Goal: Task Accomplishment & Management: Manage account settings

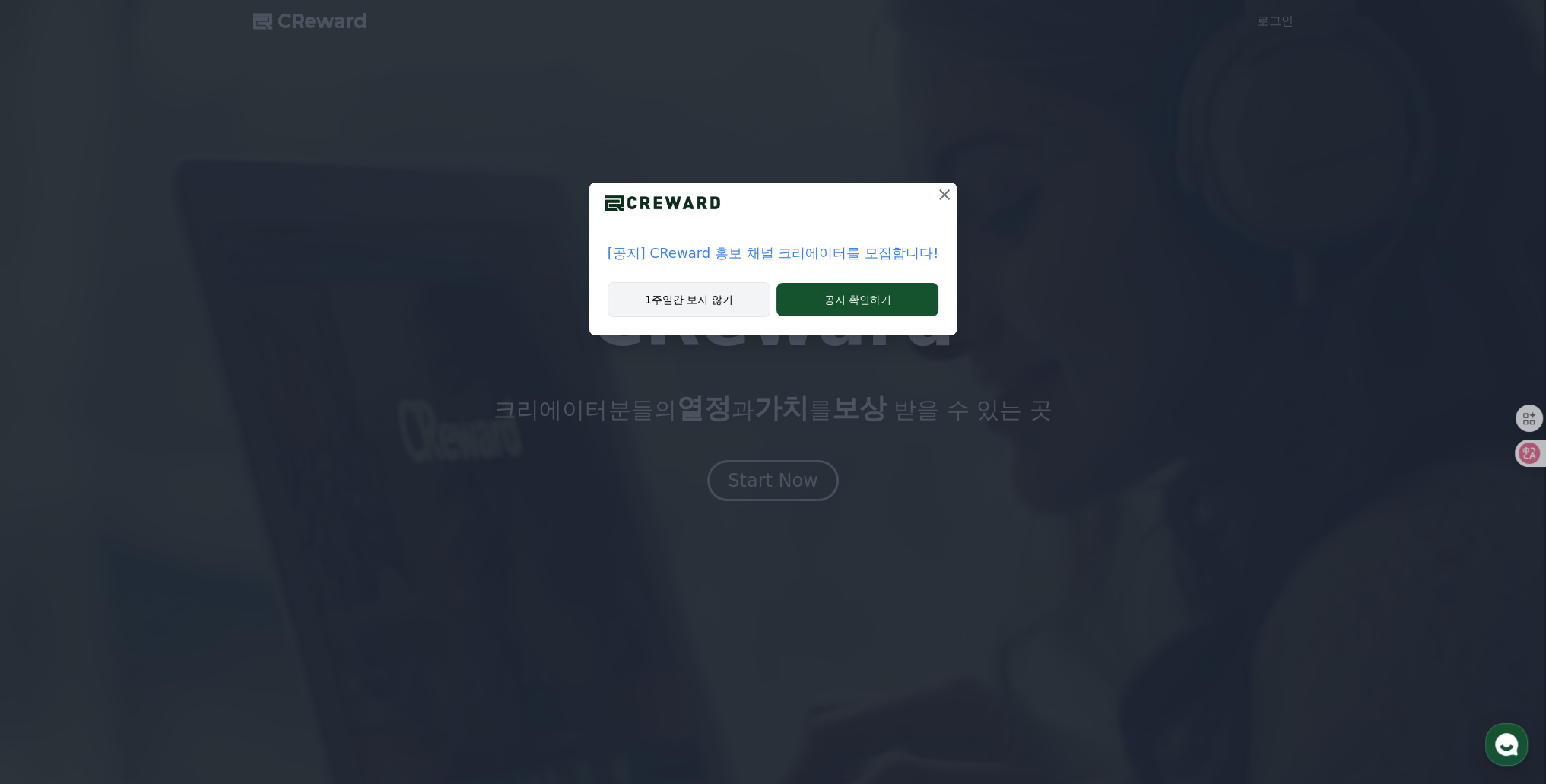
click at [715, 297] on button "1주일간 보지 않기" at bounding box center [688, 299] width 163 height 35
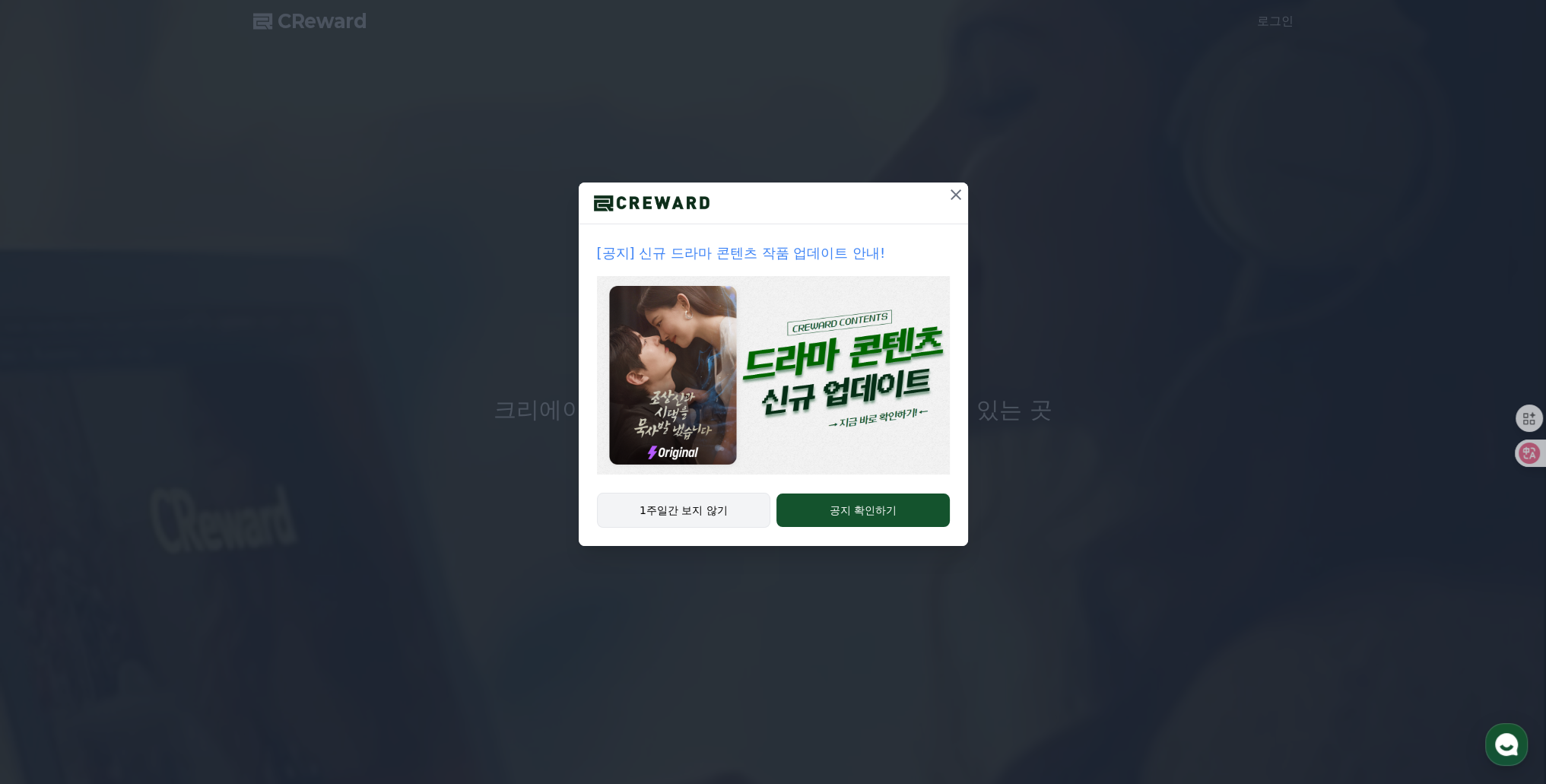
click at [727, 498] on button "1주일간 보지 않기" at bounding box center [684, 509] width 174 height 35
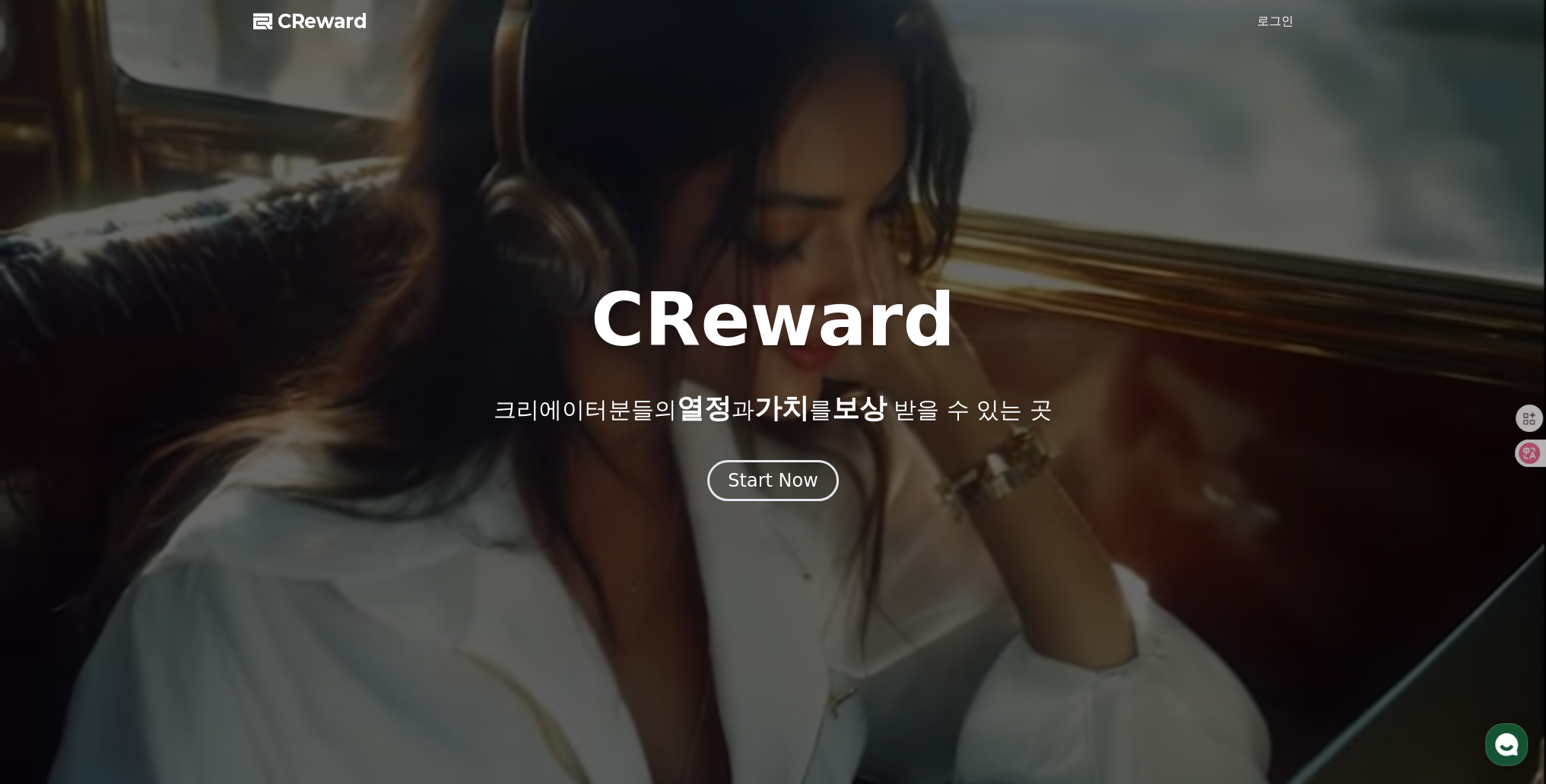
click at [1289, 33] on div at bounding box center [773, 392] width 1546 height 784
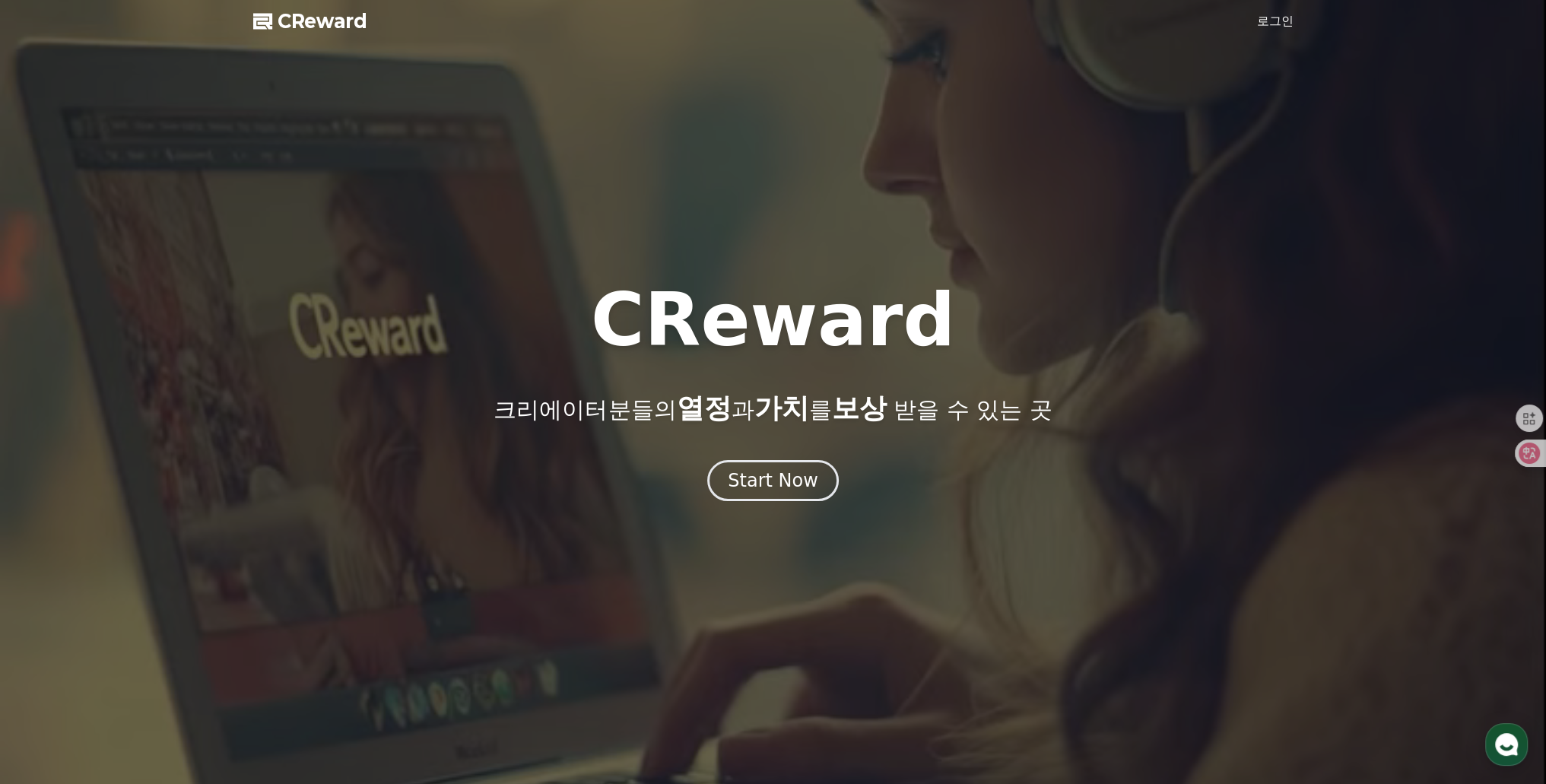
click at [1287, 29] on link "로그인" at bounding box center [1275, 21] width 36 height 19
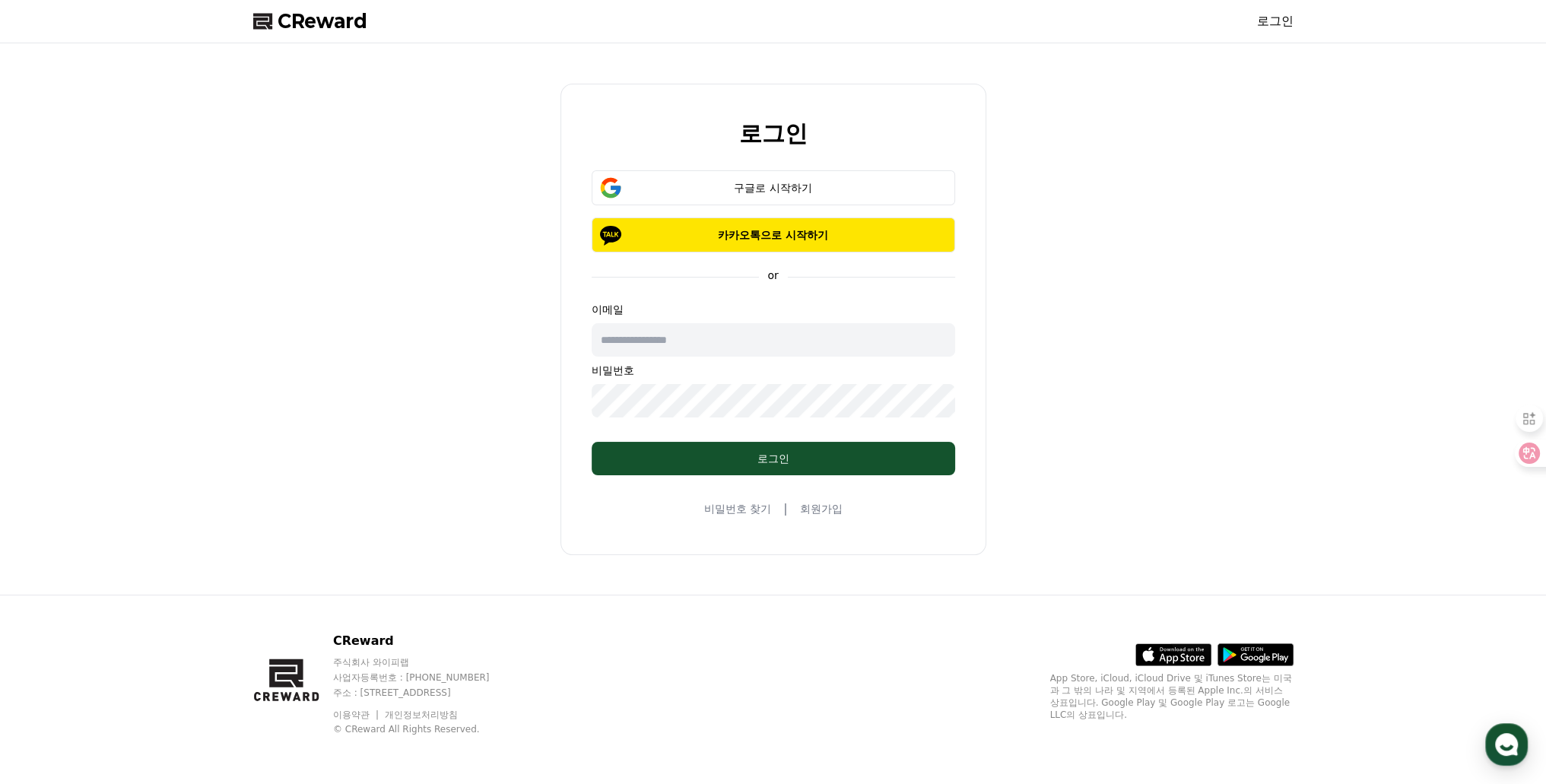
drag, startPoint x: 750, startPoint y: 171, endPoint x: 837, endPoint y: 87, distance: 120.9
click at [829, 86] on div "로그인 구글로 시작하기 카카오톡으로 시작하기 or 이메일 비밀번호 로그인 비밀번호 찾기 | 회원가입" at bounding box center [773, 319] width 426 height 471
click at [722, 334] on input "text" at bounding box center [773, 340] width 364 height 34
type input "**********"
click at [759, 320] on div "**********" at bounding box center [773, 360] width 364 height 116
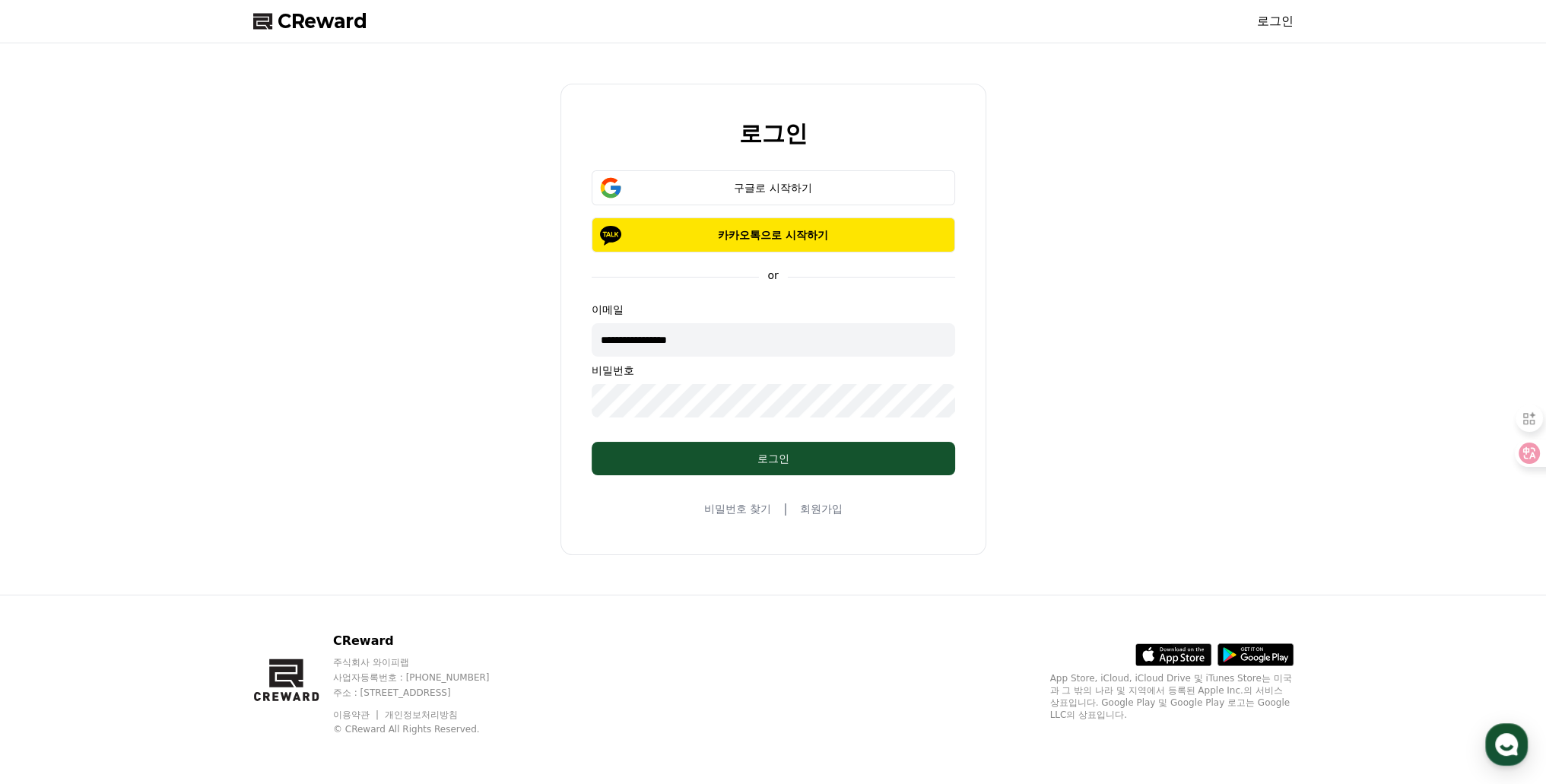
click at [765, 329] on input "**********" at bounding box center [773, 340] width 364 height 34
click at [773, 332] on input "**********" at bounding box center [773, 340] width 364 height 34
click at [775, 332] on input "**********" at bounding box center [773, 340] width 364 height 34
drag, startPoint x: 805, startPoint y: 323, endPoint x: 811, endPoint y: 306, distance: 18.0
click at [805, 324] on input "**********" at bounding box center [773, 340] width 364 height 34
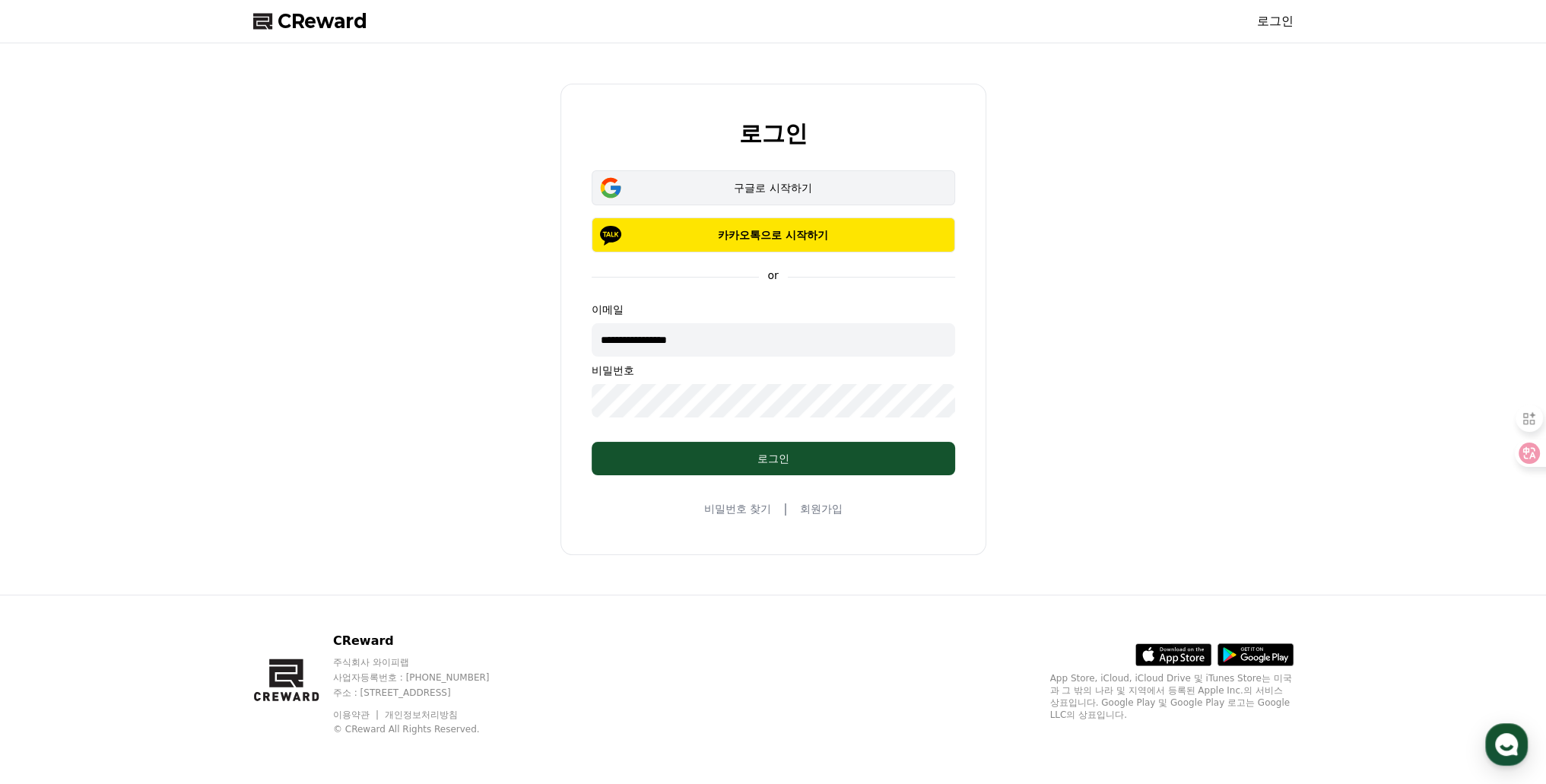
click at [779, 192] on div "구글로 시작하기" at bounding box center [773, 188] width 319 height 15
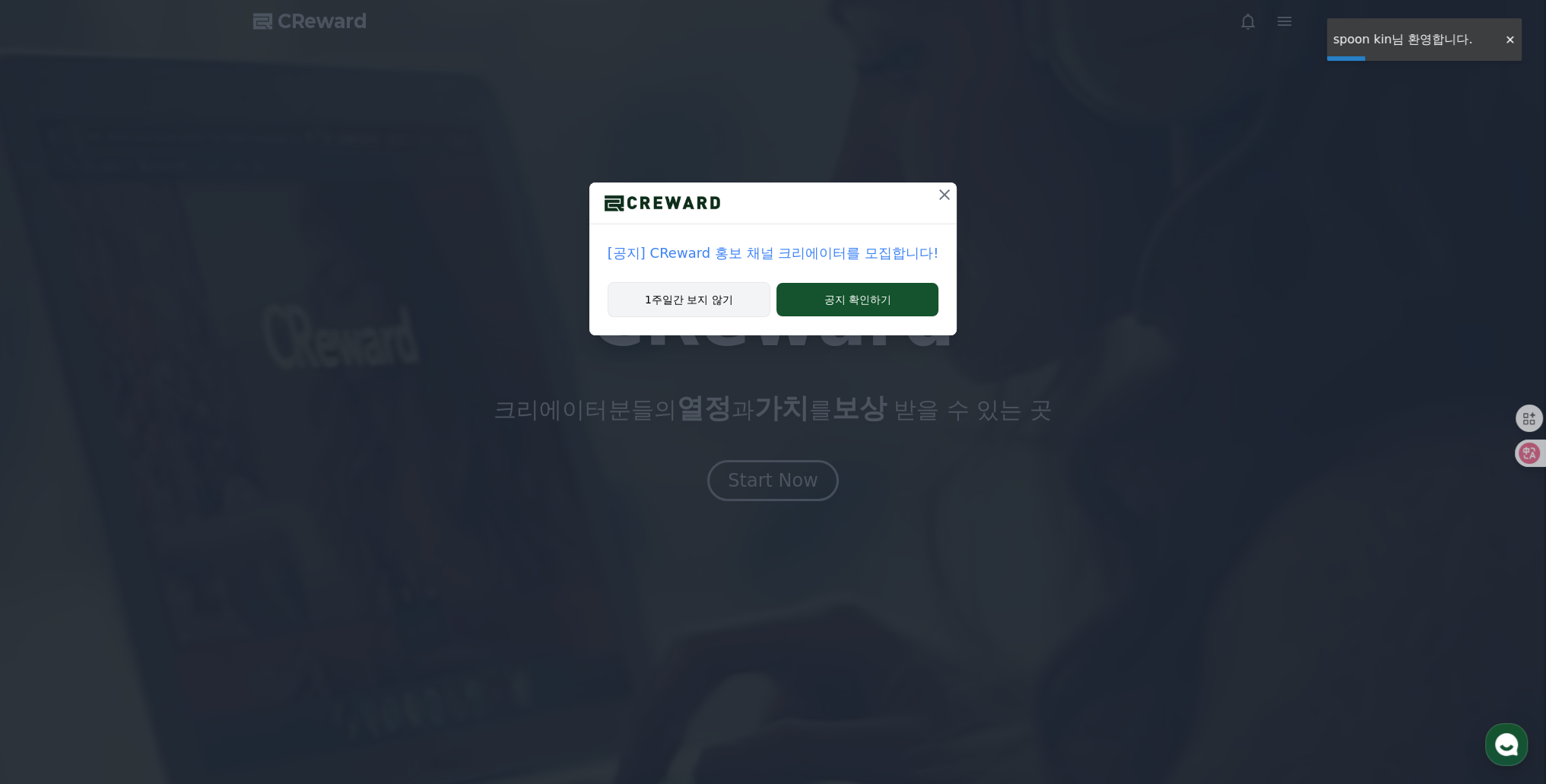
click at [712, 300] on button "1주일간 보지 않기" at bounding box center [688, 299] width 163 height 35
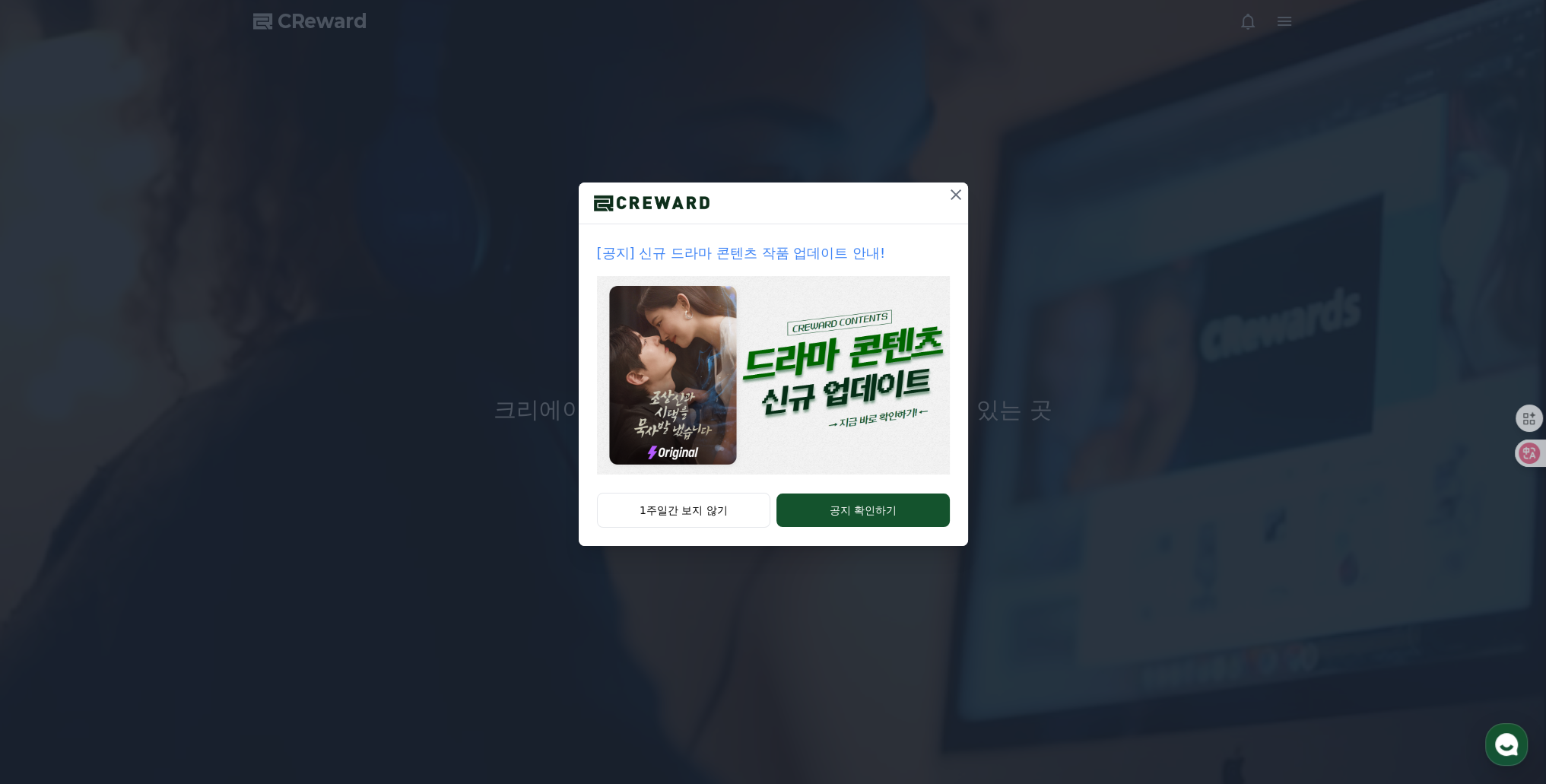
click at [1294, 33] on div "[공지] 신규 드라마 콘텐츠 작품 업데이트 안내! 1주일간 보지 않기 공지 확인하기" at bounding box center [773, 285] width 1546 height 571
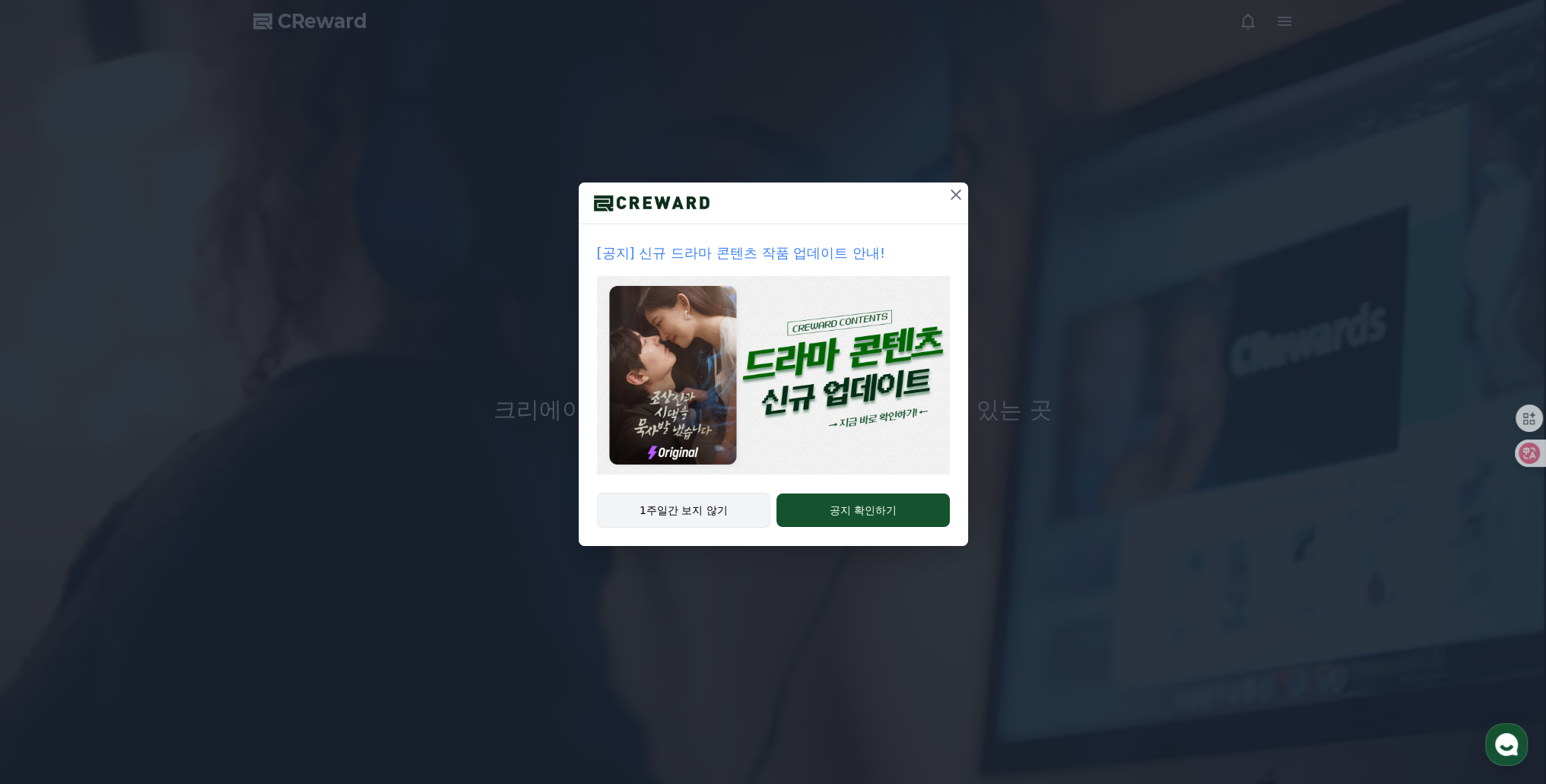
click at [704, 513] on button "1주일간 보지 않기" at bounding box center [684, 509] width 174 height 35
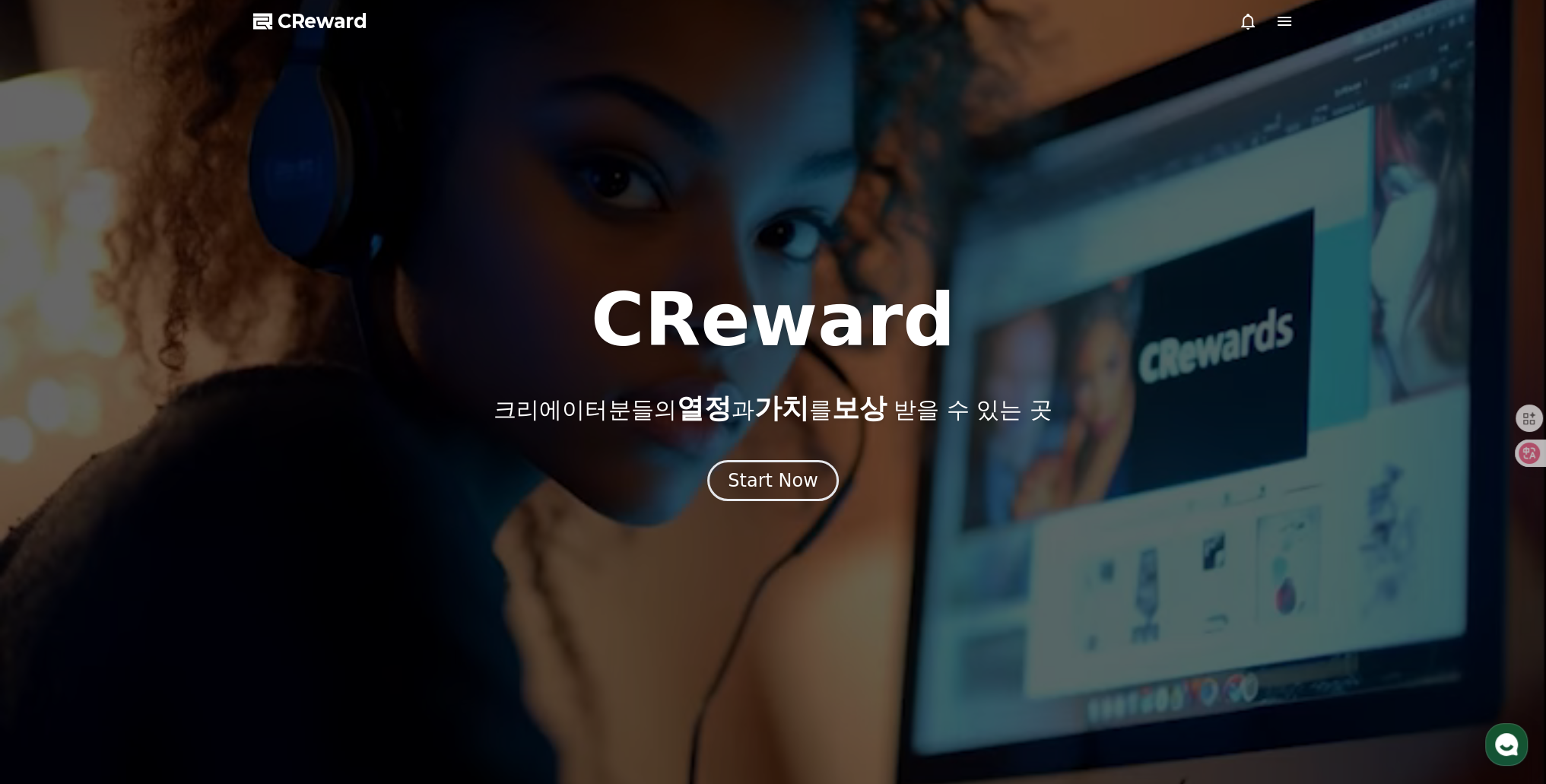
click at [1284, 27] on icon at bounding box center [1284, 21] width 19 height 19
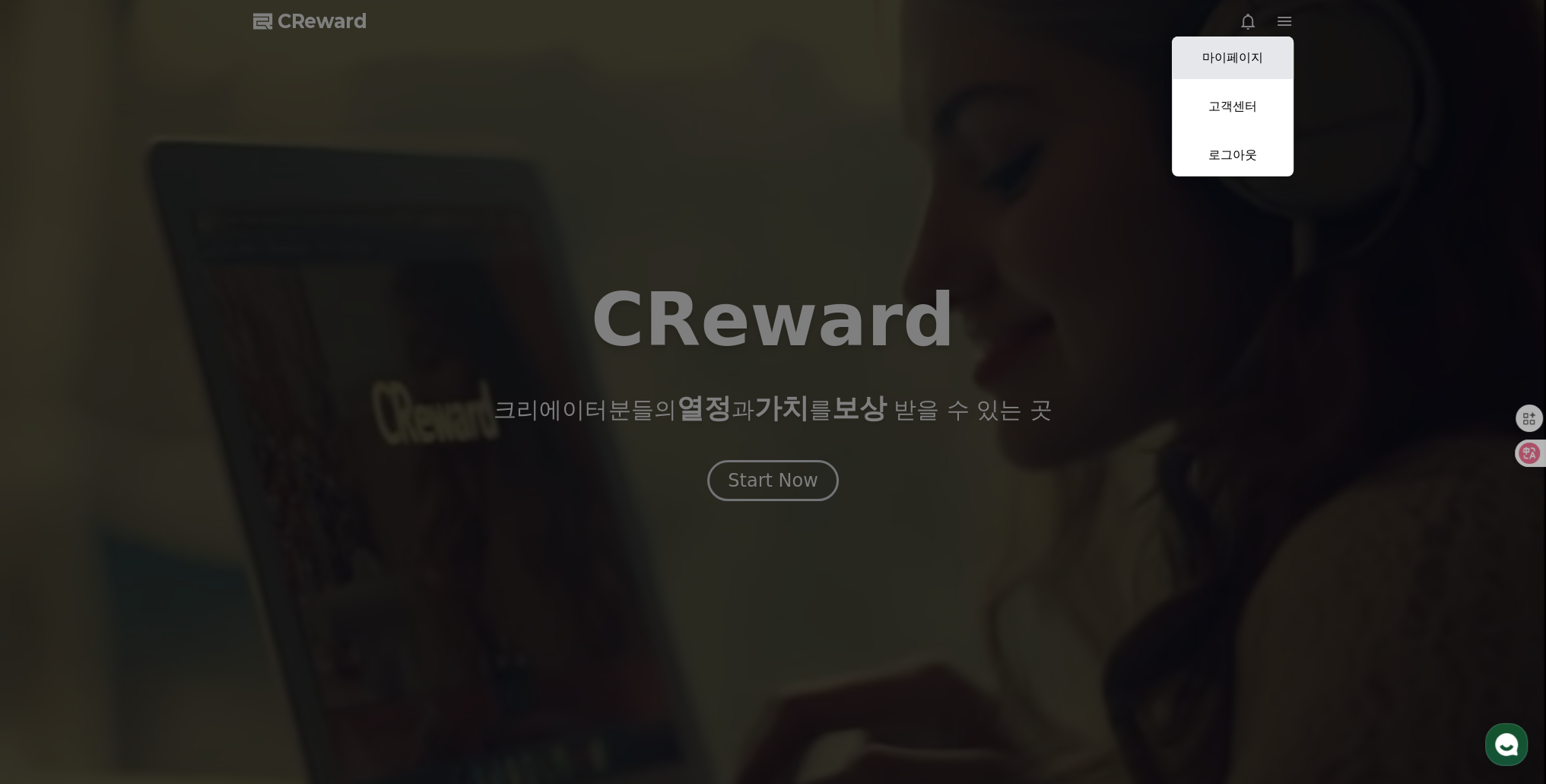
click at [1234, 72] on link "마이페이지" at bounding box center [1232, 58] width 122 height 43
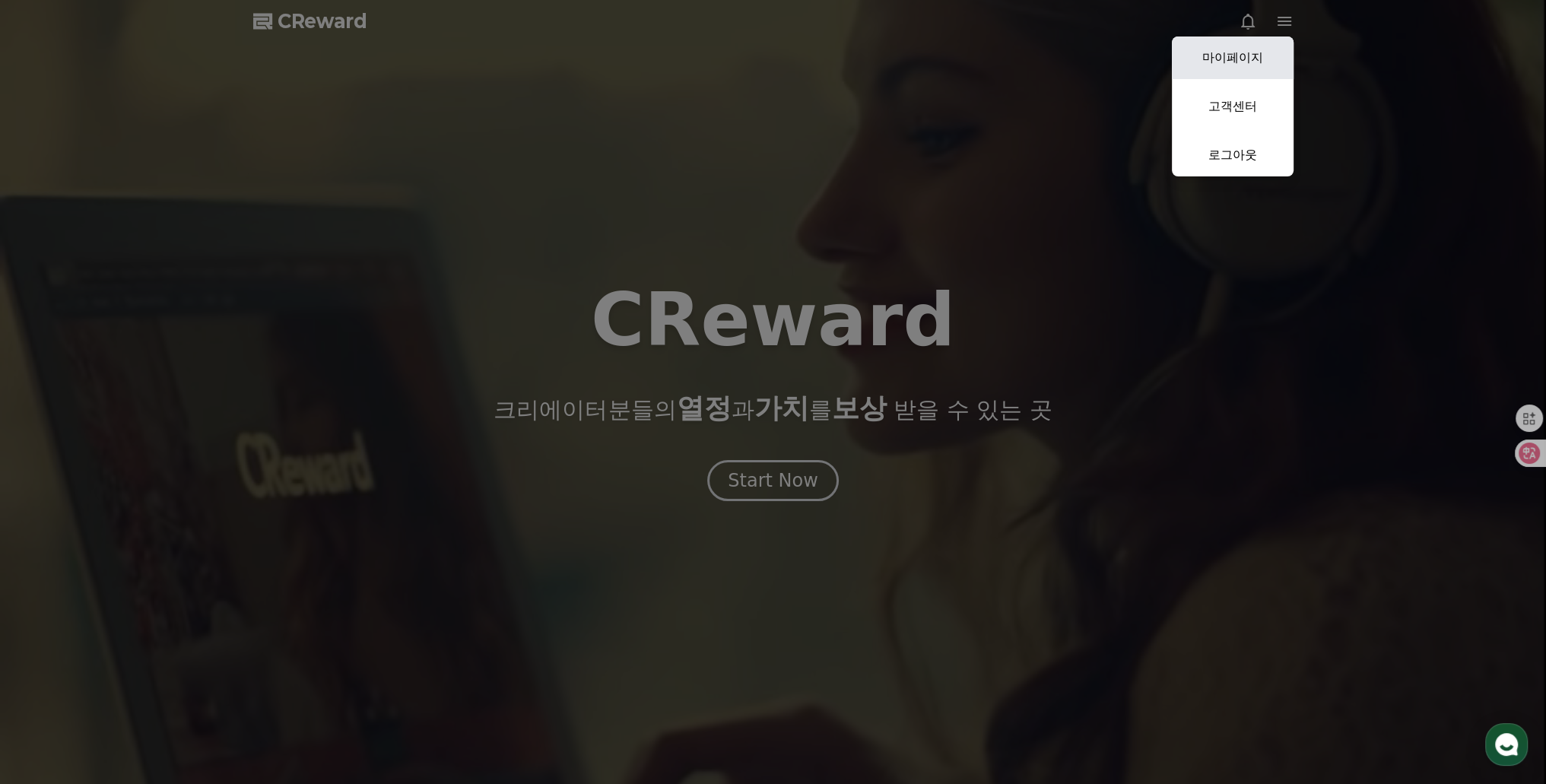
select select "**********"
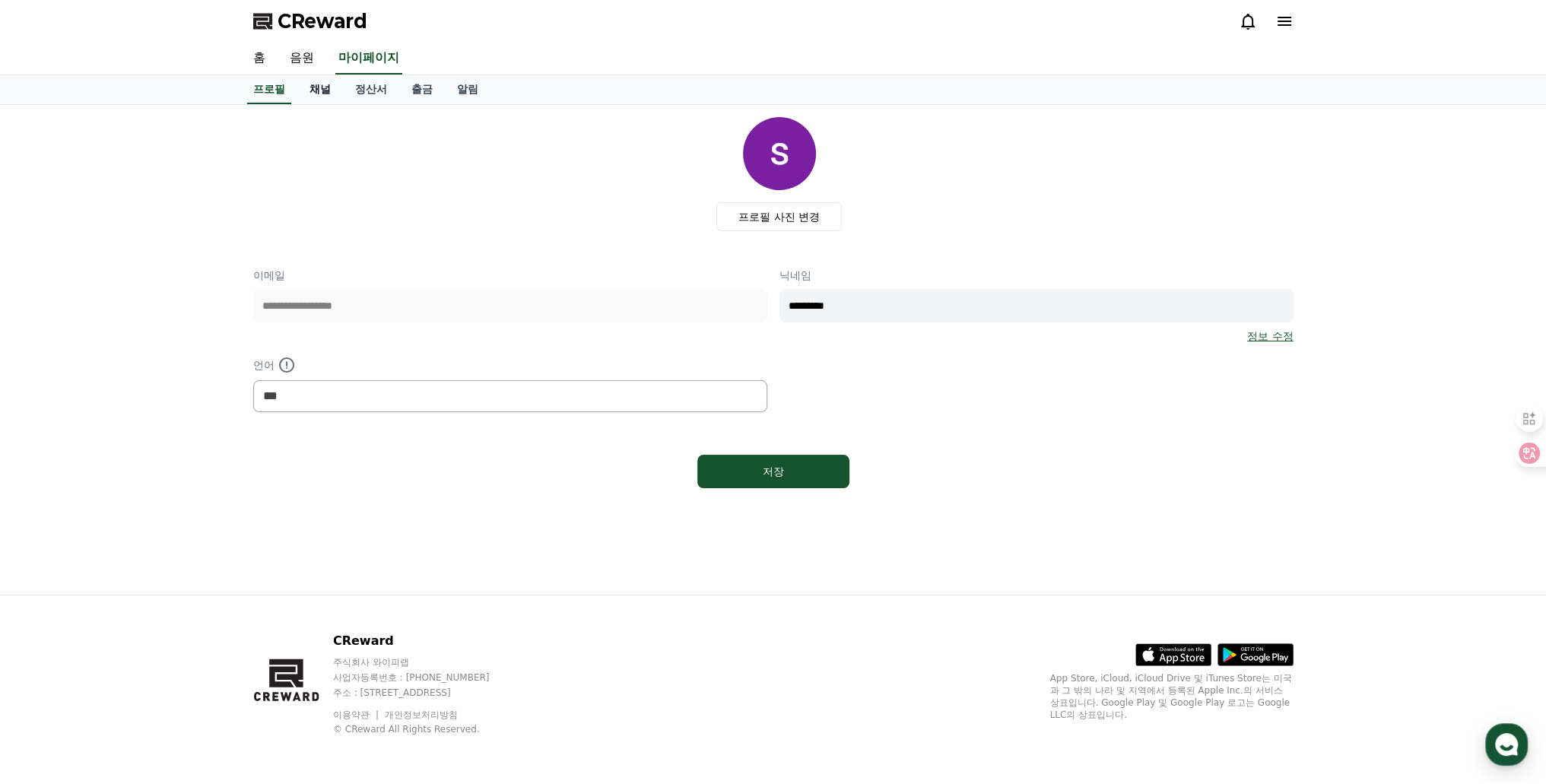
click at [310, 100] on link "채널" at bounding box center [319, 90] width 45 height 29
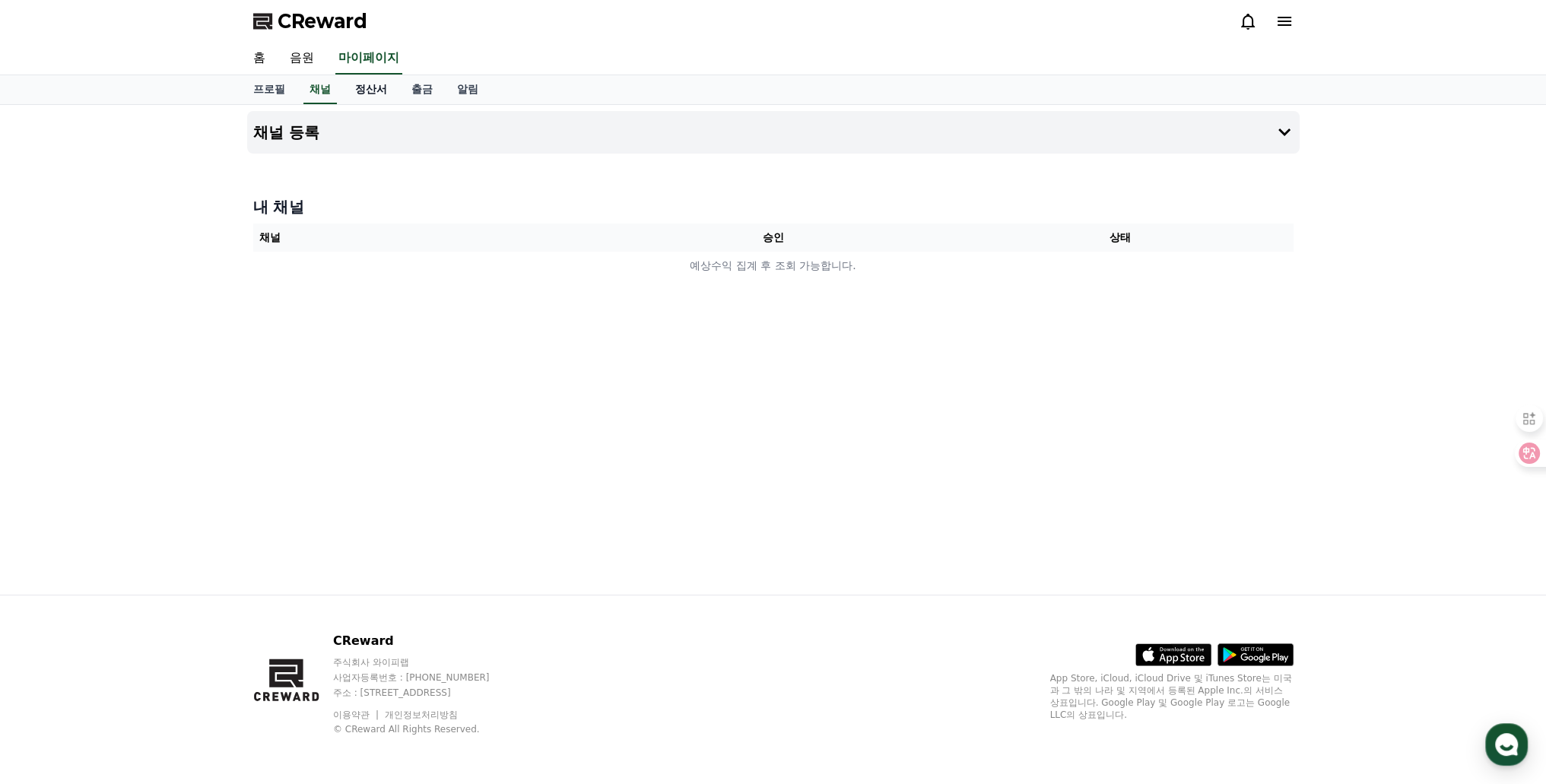
click at [374, 84] on link "정산서" at bounding box center [371, 90] width 56 height 29
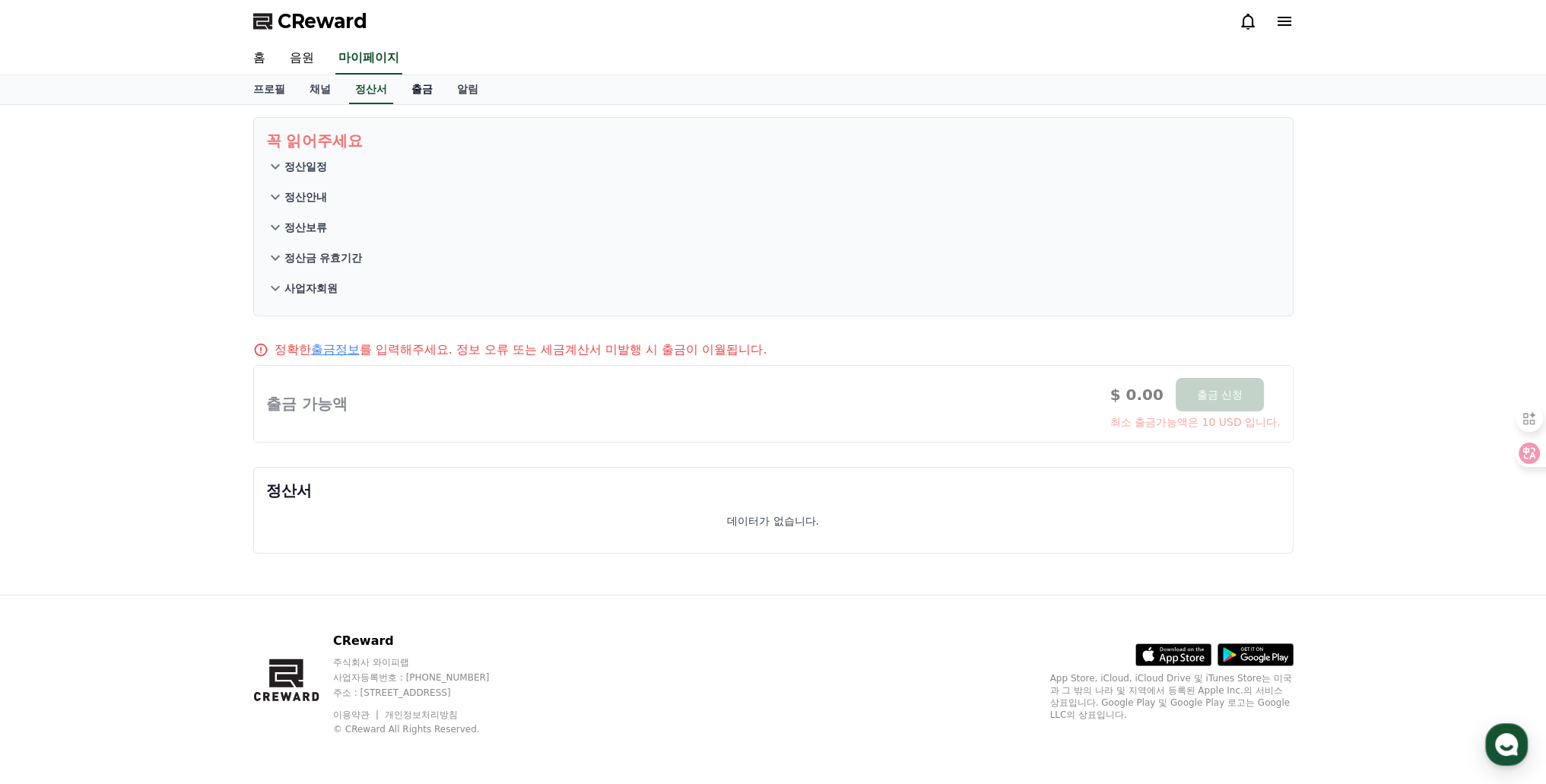
click at [409, 91] on link "출금" at bounding box center [421, 90] width 45 height 29
click at [455, 94] on link "알림" at bounding box center [467, 90] width 45 height 29
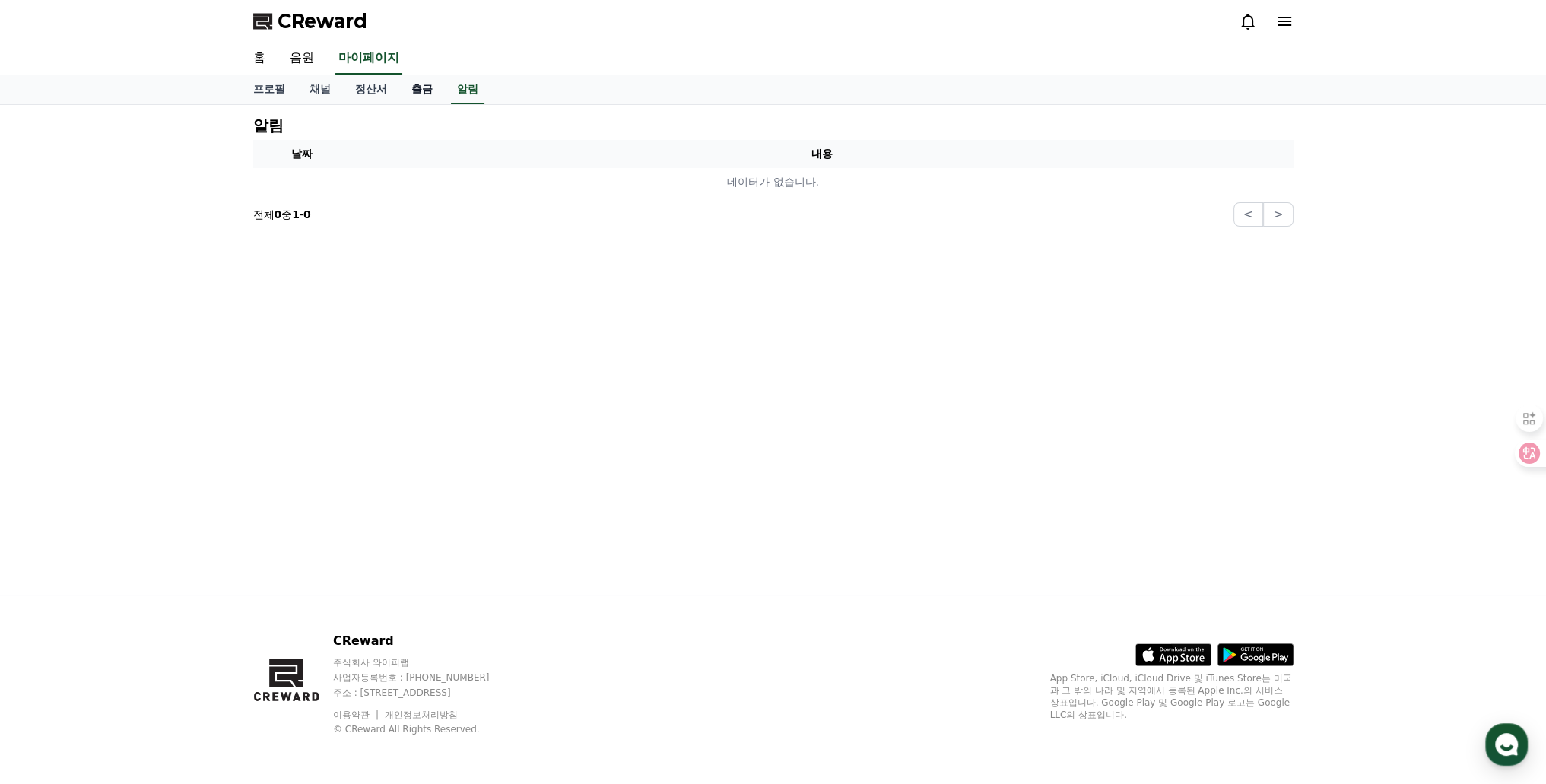
click at [429, 88] on link "출금" at bounding box center [421, 90] width 45 height 29
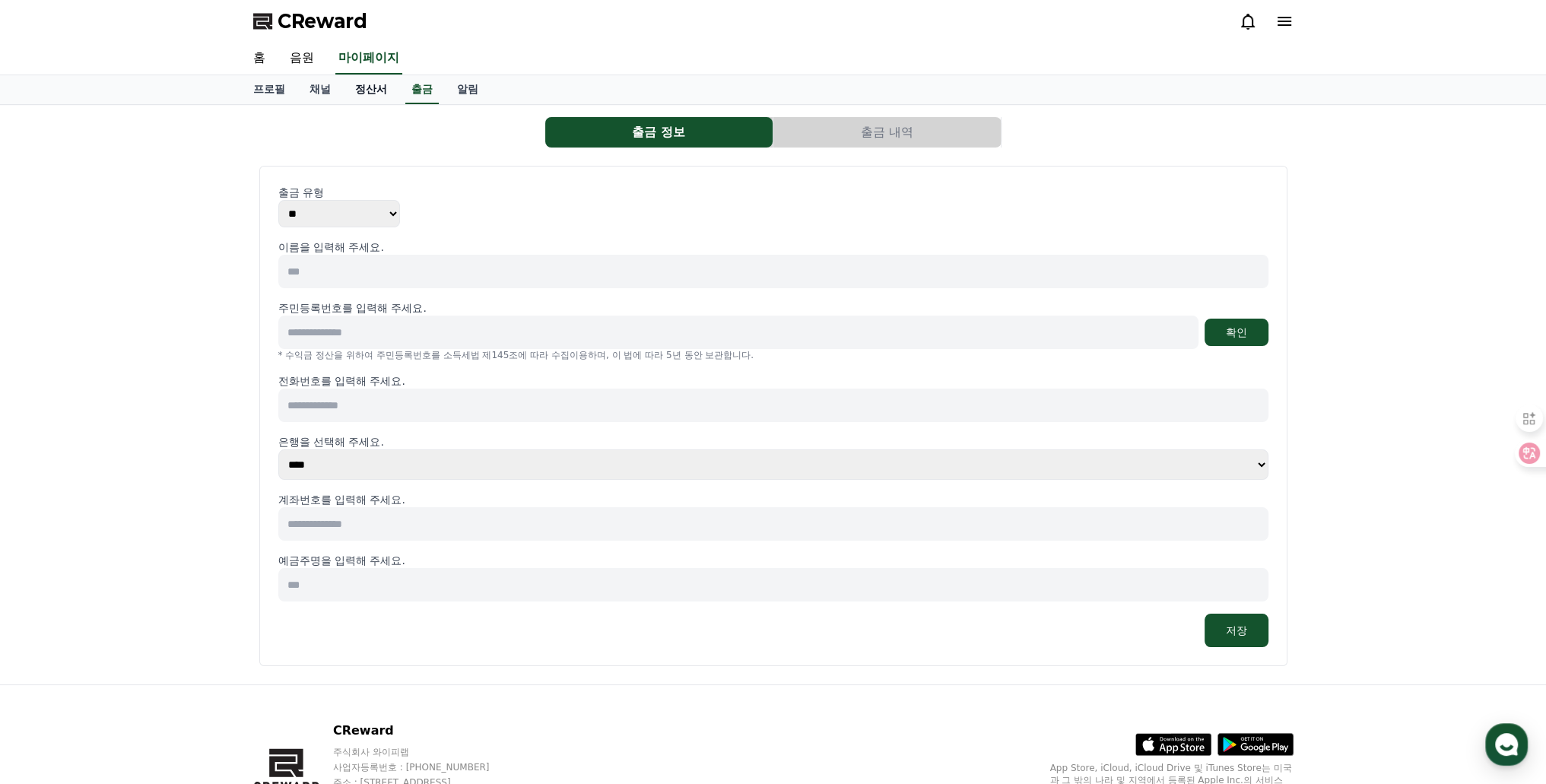
click at [392, 89] on link "정산서" at bounding box center [371, 90] width 56 height 29
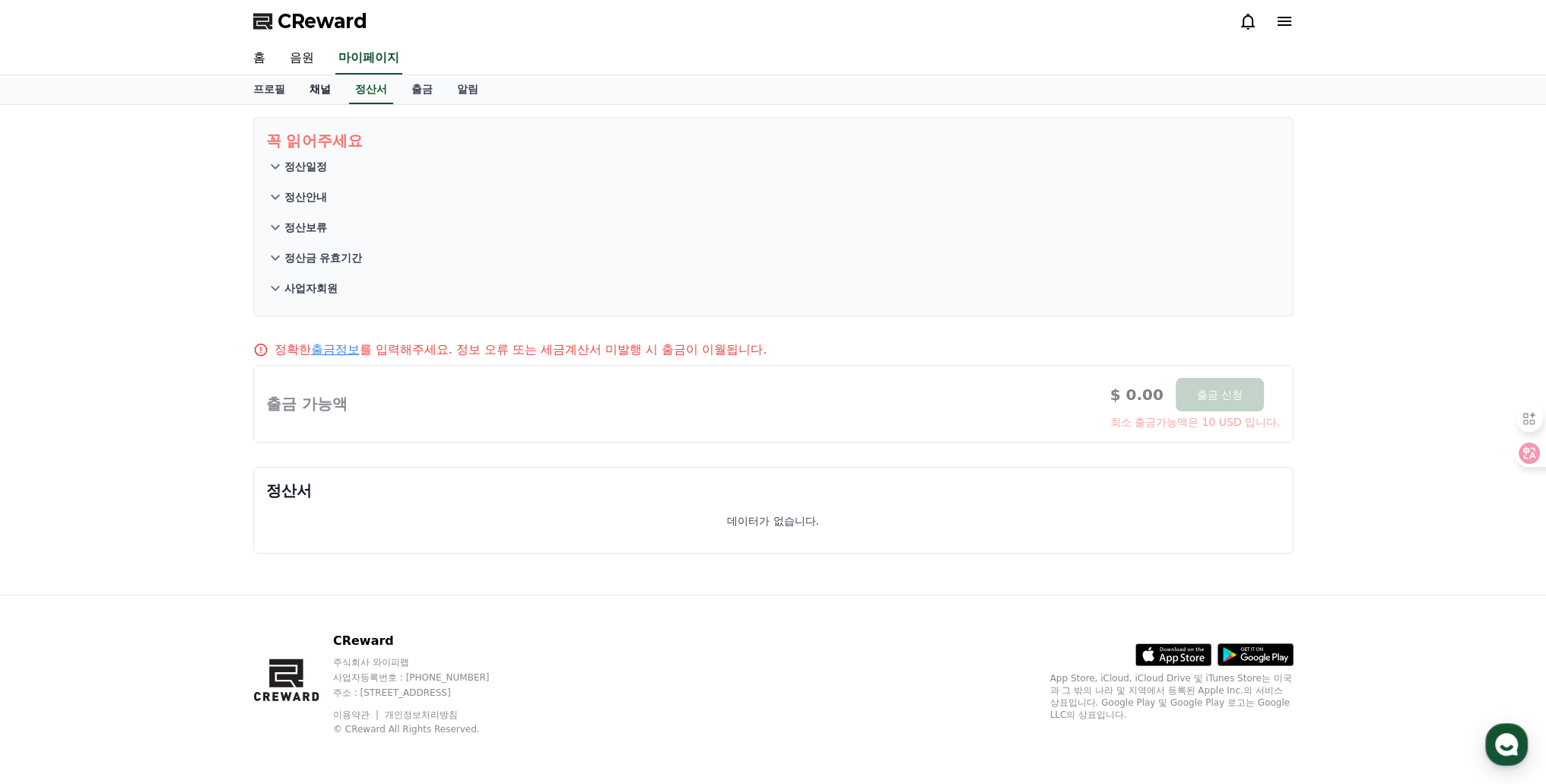
click at [321, 93] on link "채널" at bounding box center [319, 90] width 45 height 29
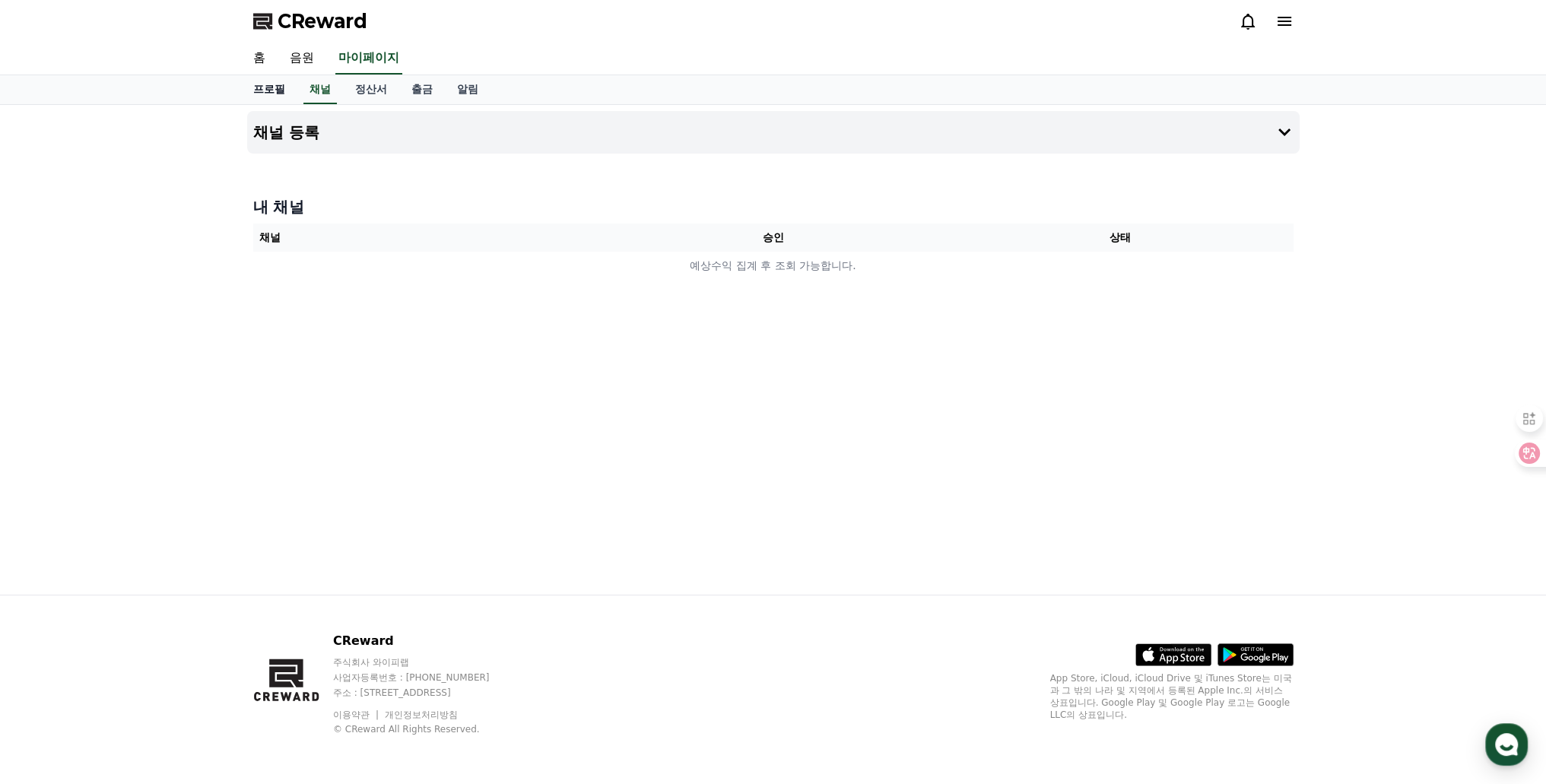
click at [287, 93] on link "프로필" at bounding box center [268, 90] width 56 height 29
select select "**********"
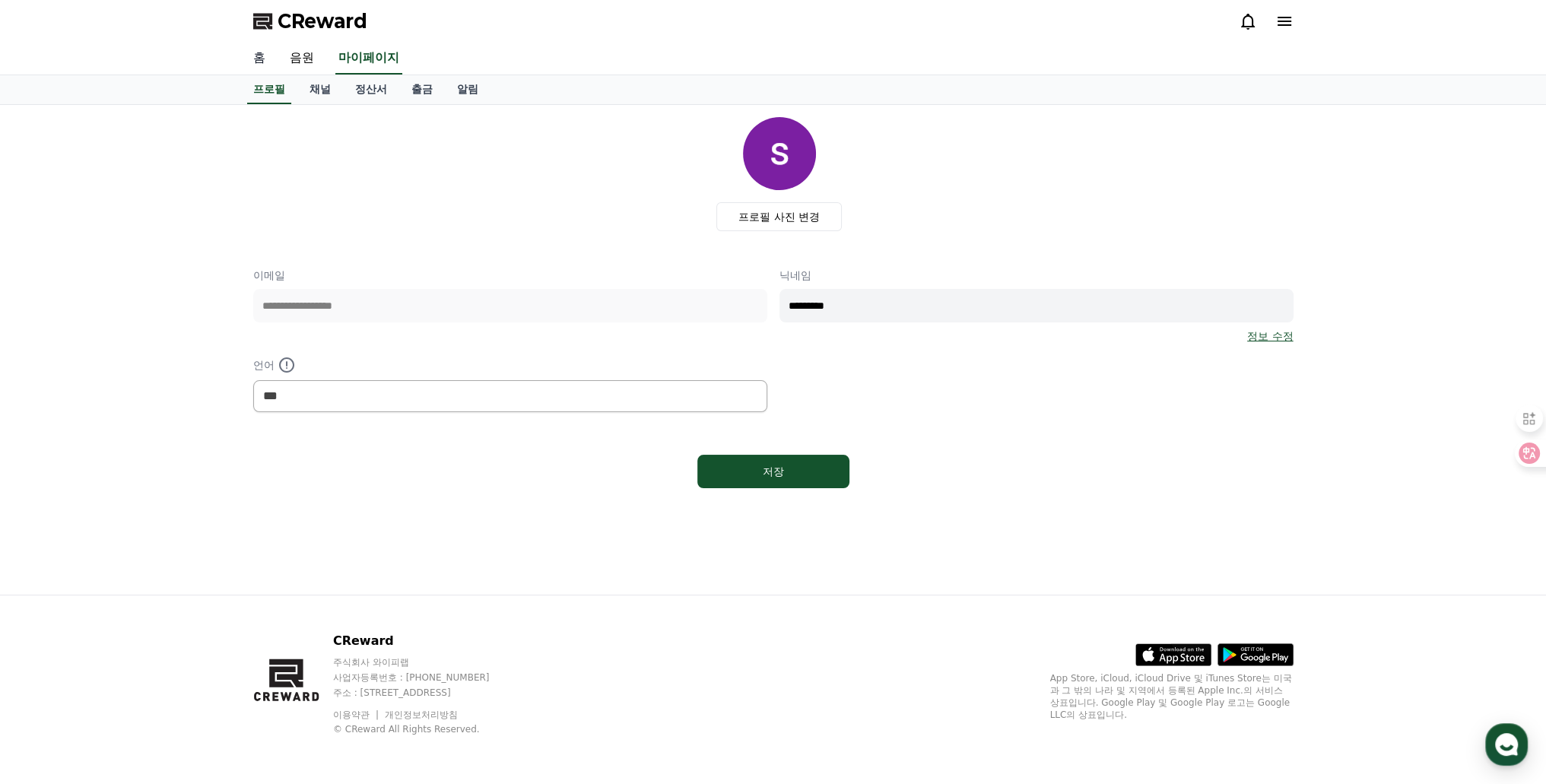
click at [262, 56] on link "홈" at bounding box center [259, 59] width 36 height 32
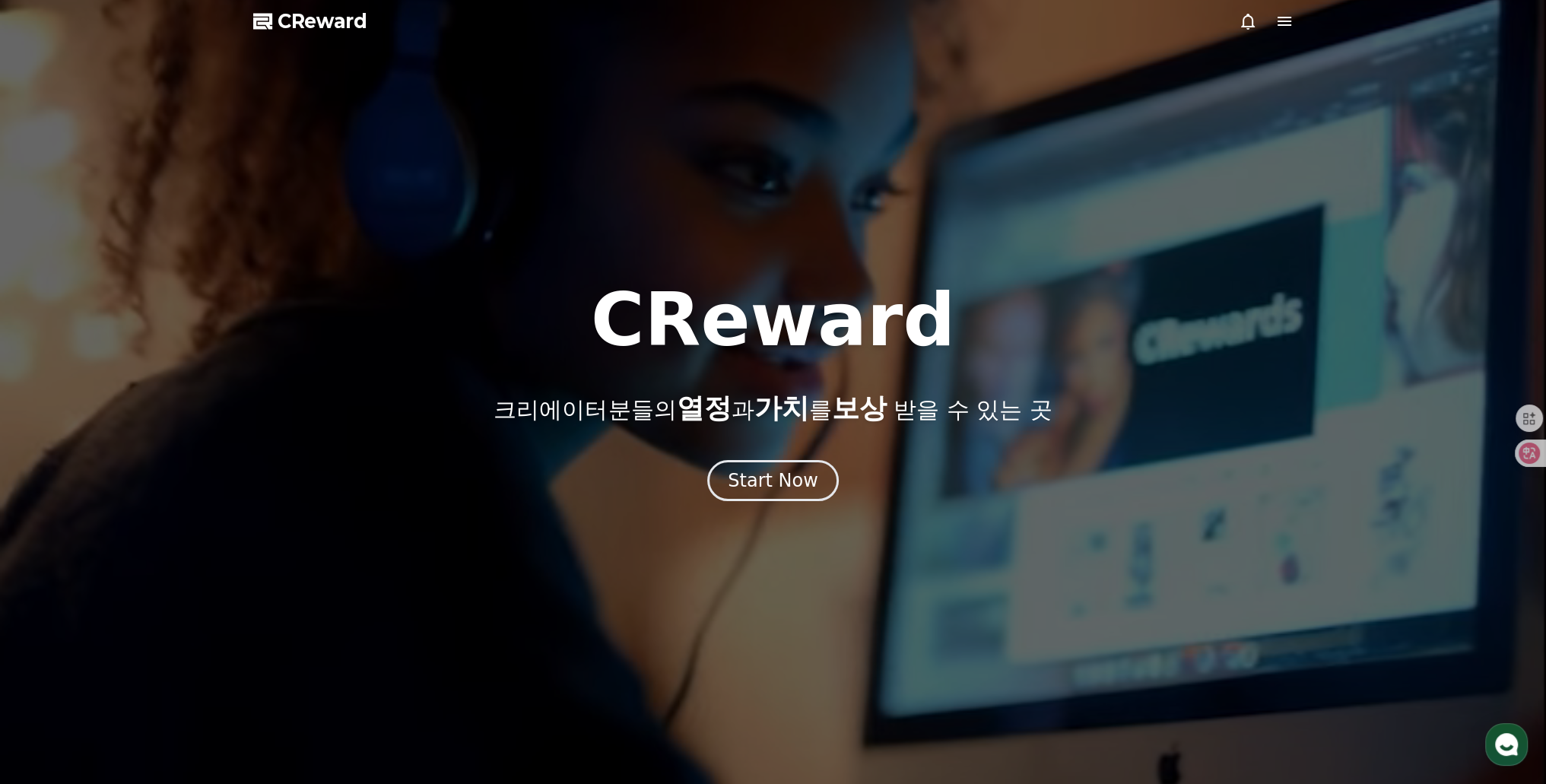
click at [315, 24] on span "CReward" at bounding box center [322, 20] width 90 height 24
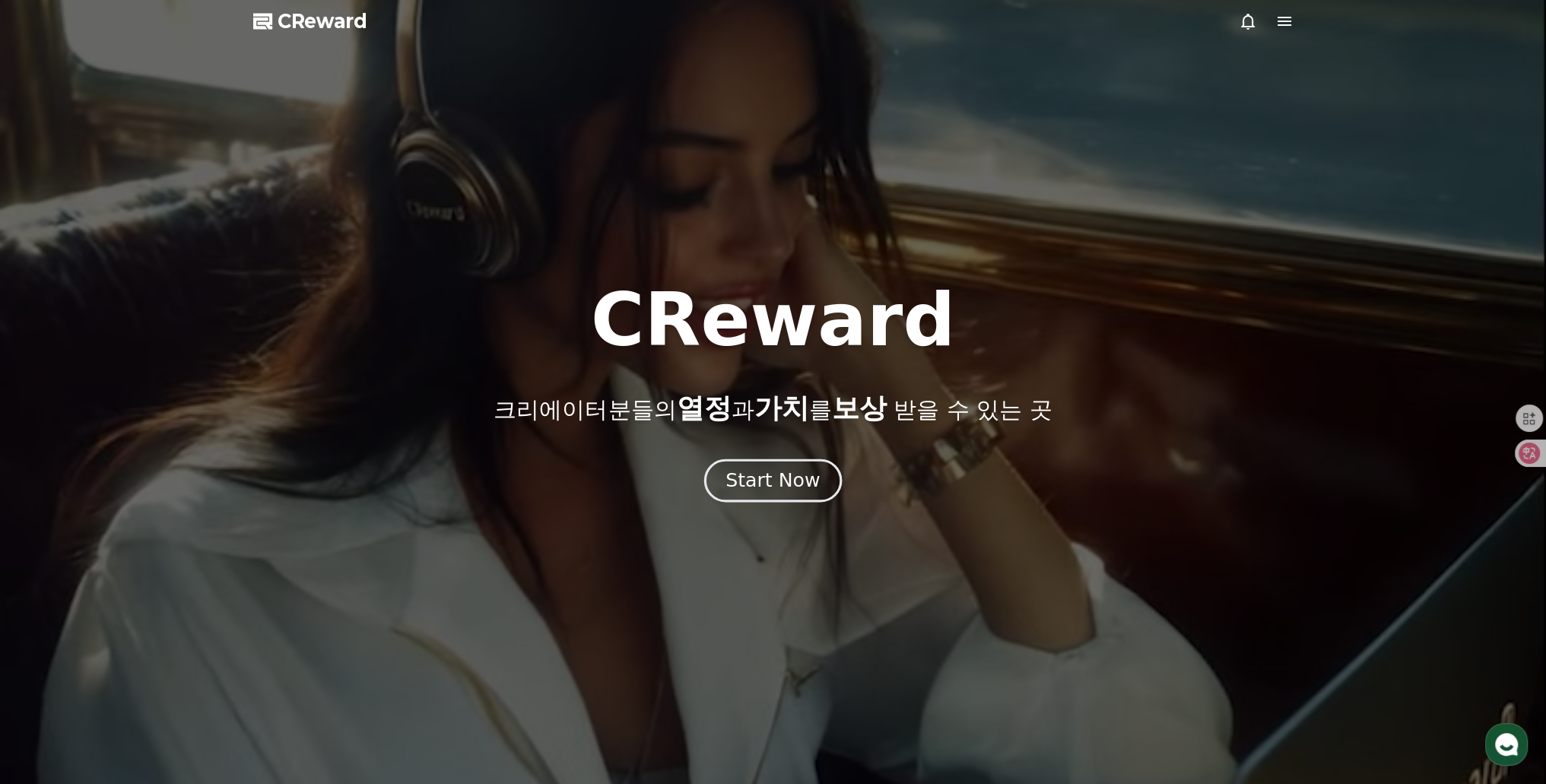
click at [758, 483] on div "Start Now" at bounding box center [773, 480] width 94 height 26
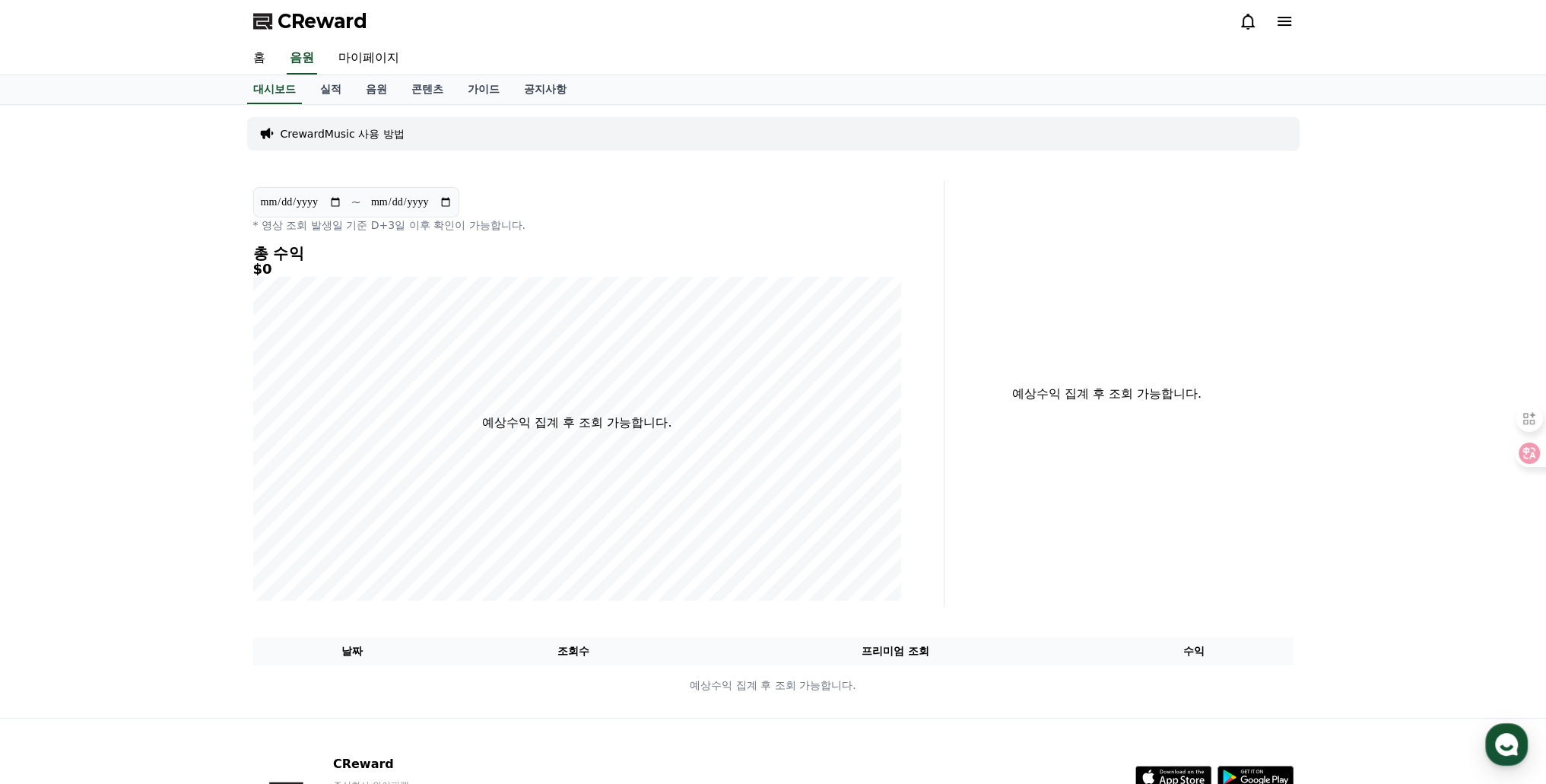
click at [368, 41] on div "CReward" at bounding box center [773, 21] width 1065 height 43
click at [371, 51] on link "마이페이지" at bounding box center [369, 59] width 85 height 32
select select "**********"
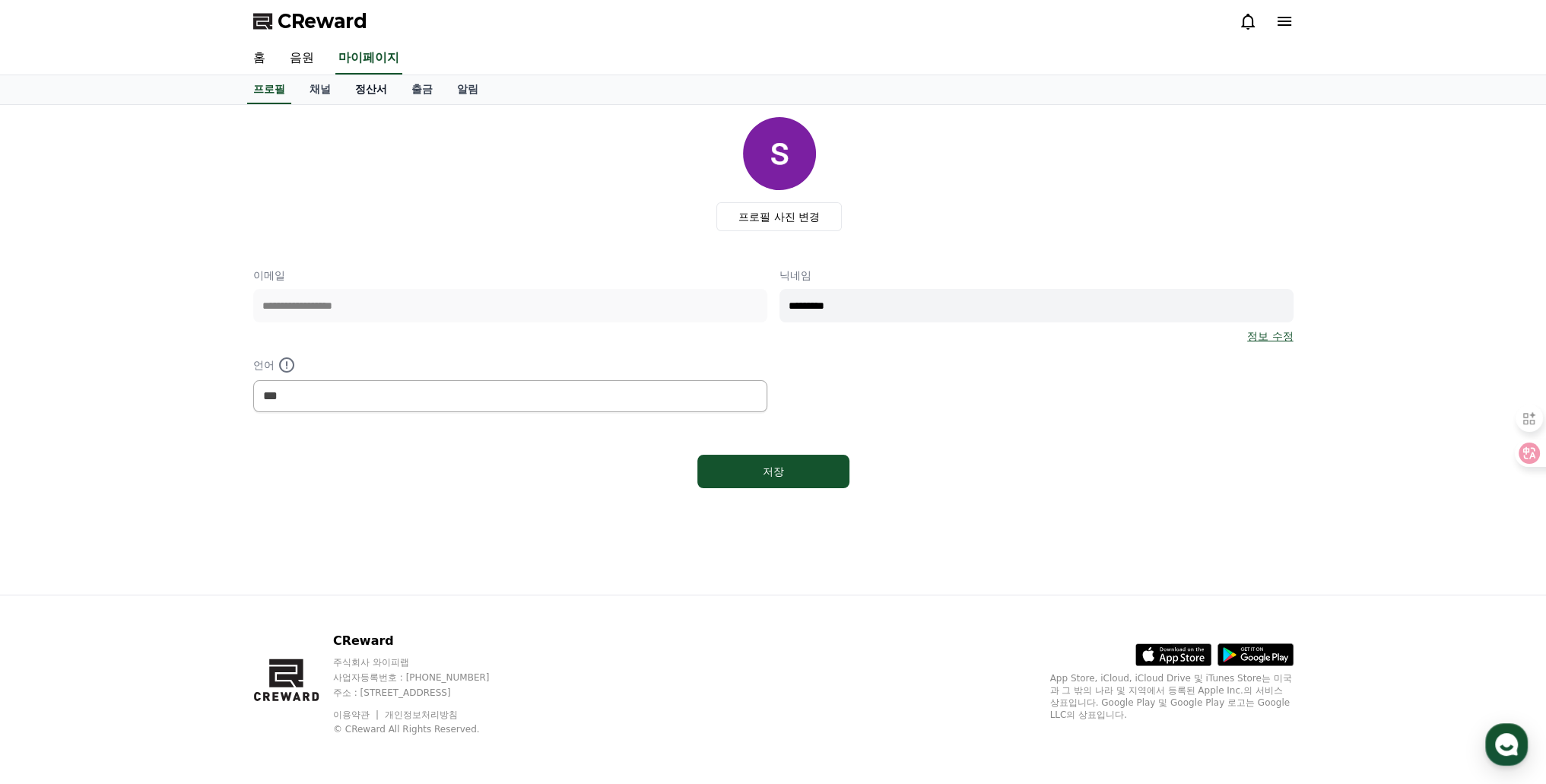
click at [397, 91] on link "정산서" at bounding box center [371, 90] width 56 height 29
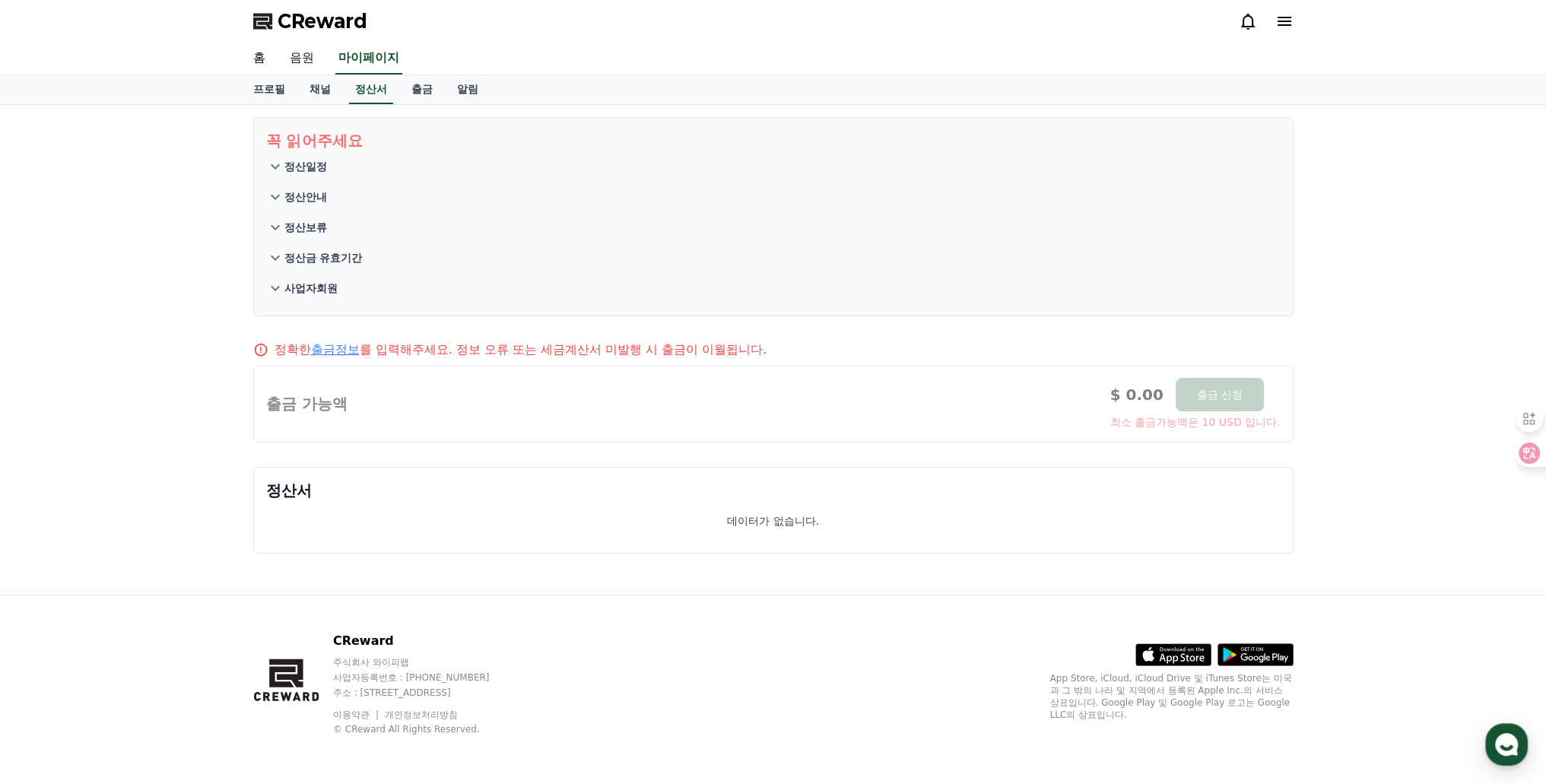
click at [296, 57] on link "음원" at bounding box center [301, 59] width 49 height 32
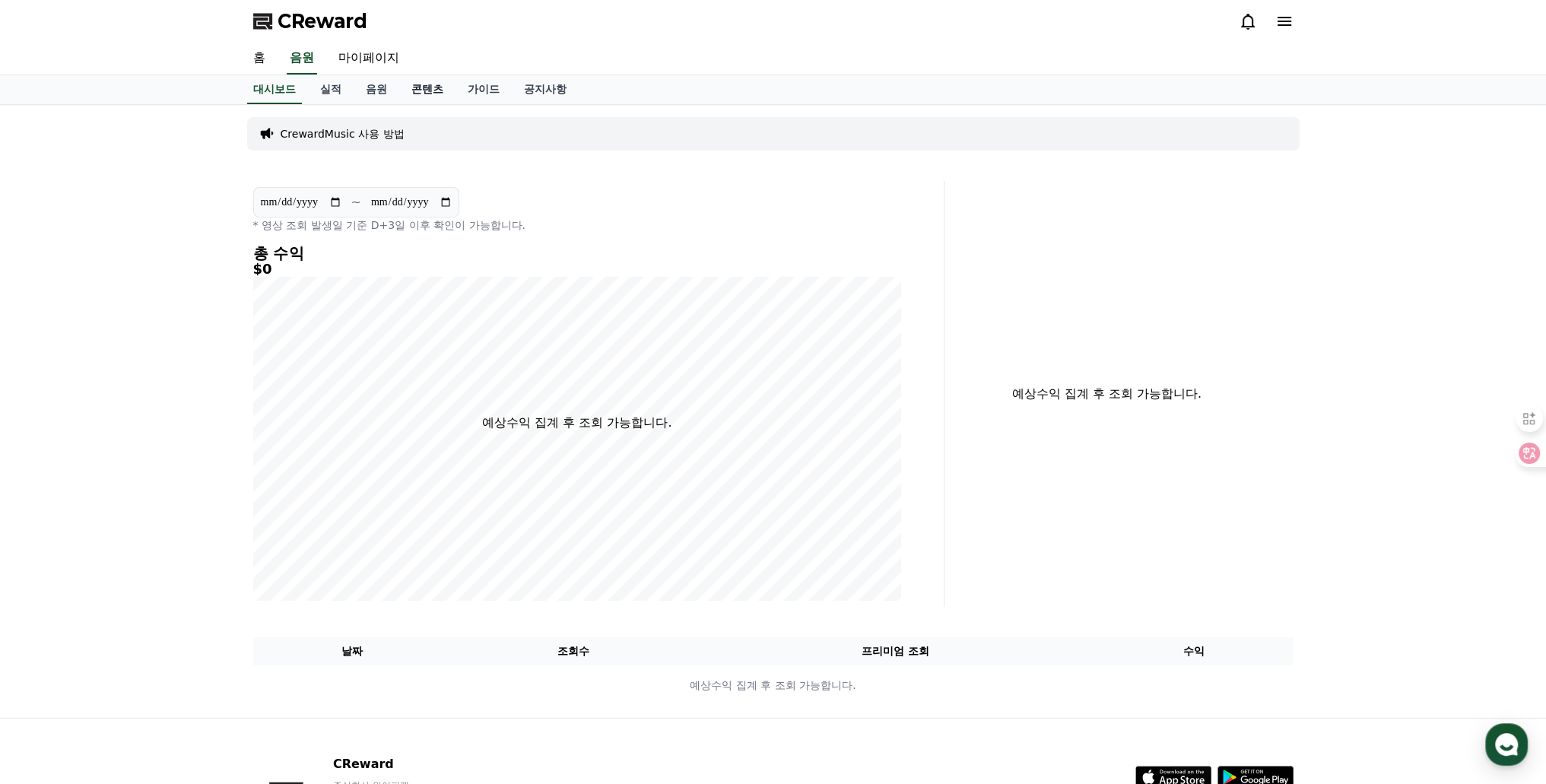
click at [417, 89] on link "콘텐츠" at bounding box center [427, 90] width 56 height 29
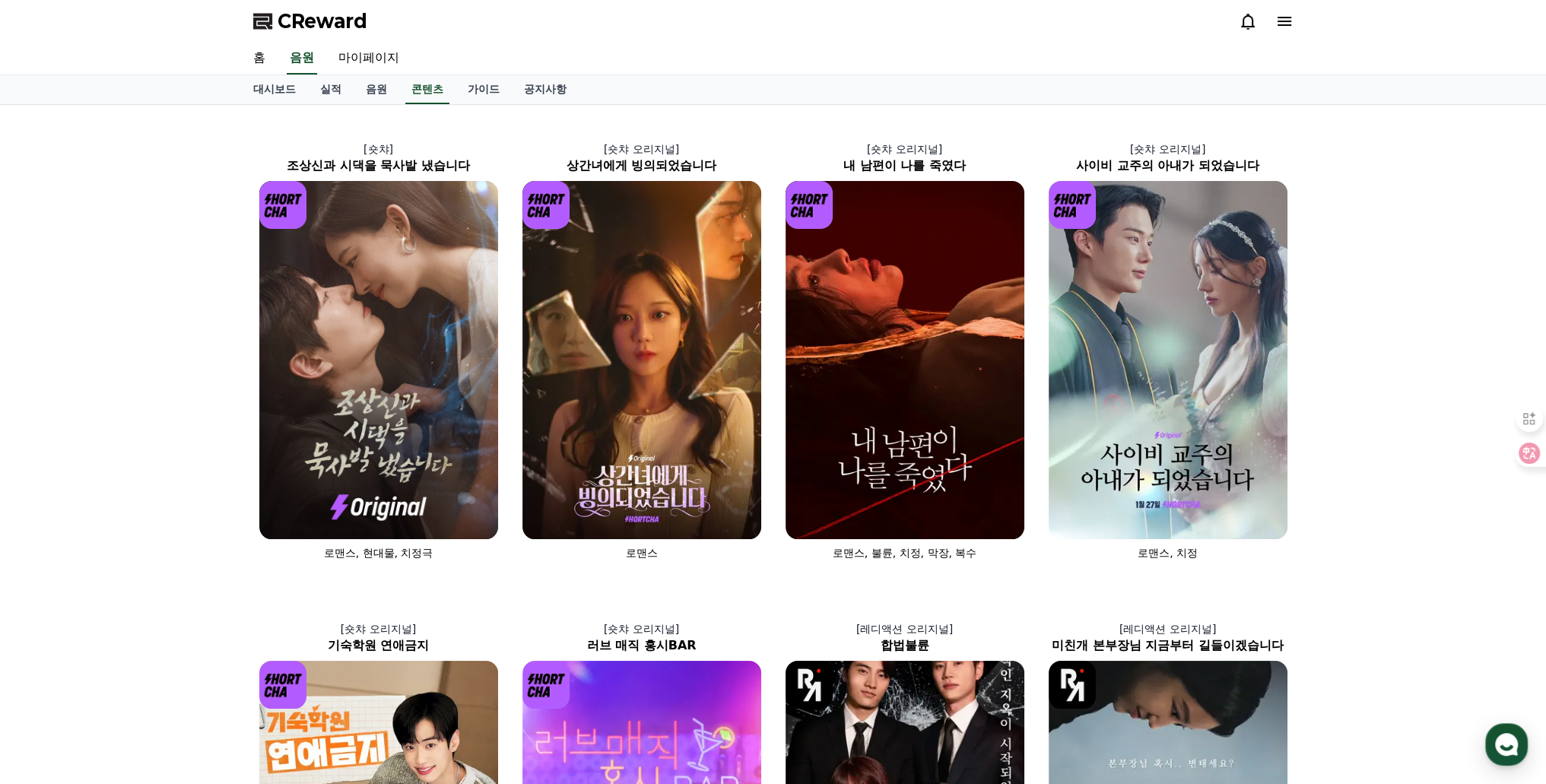
click at [365, 84] on link "음원" at bounding box center [376, 90] width 45 height 29
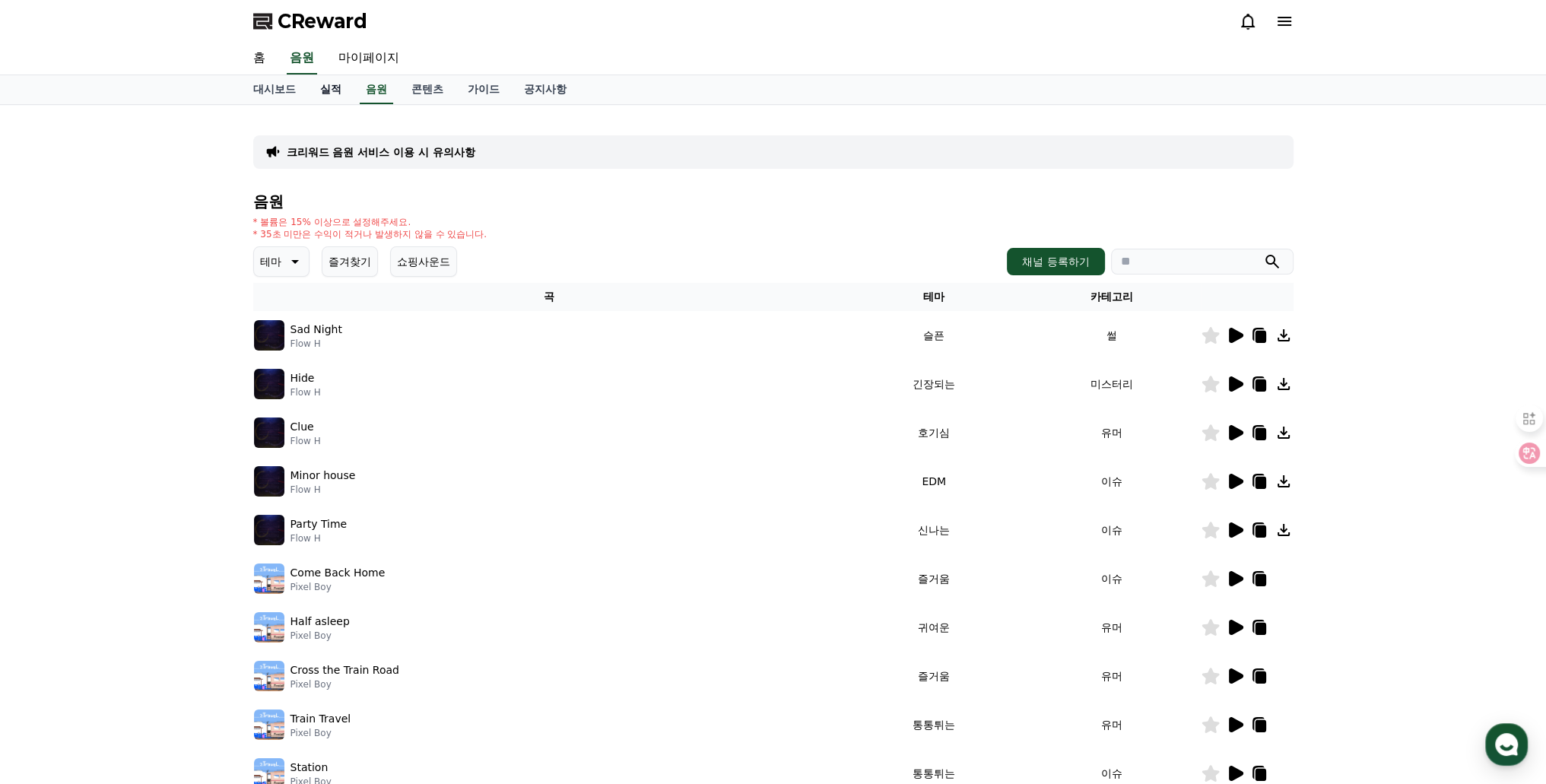
click at [334, 86] on link "실적" at bounding box center [330, 90] width 45 height 29
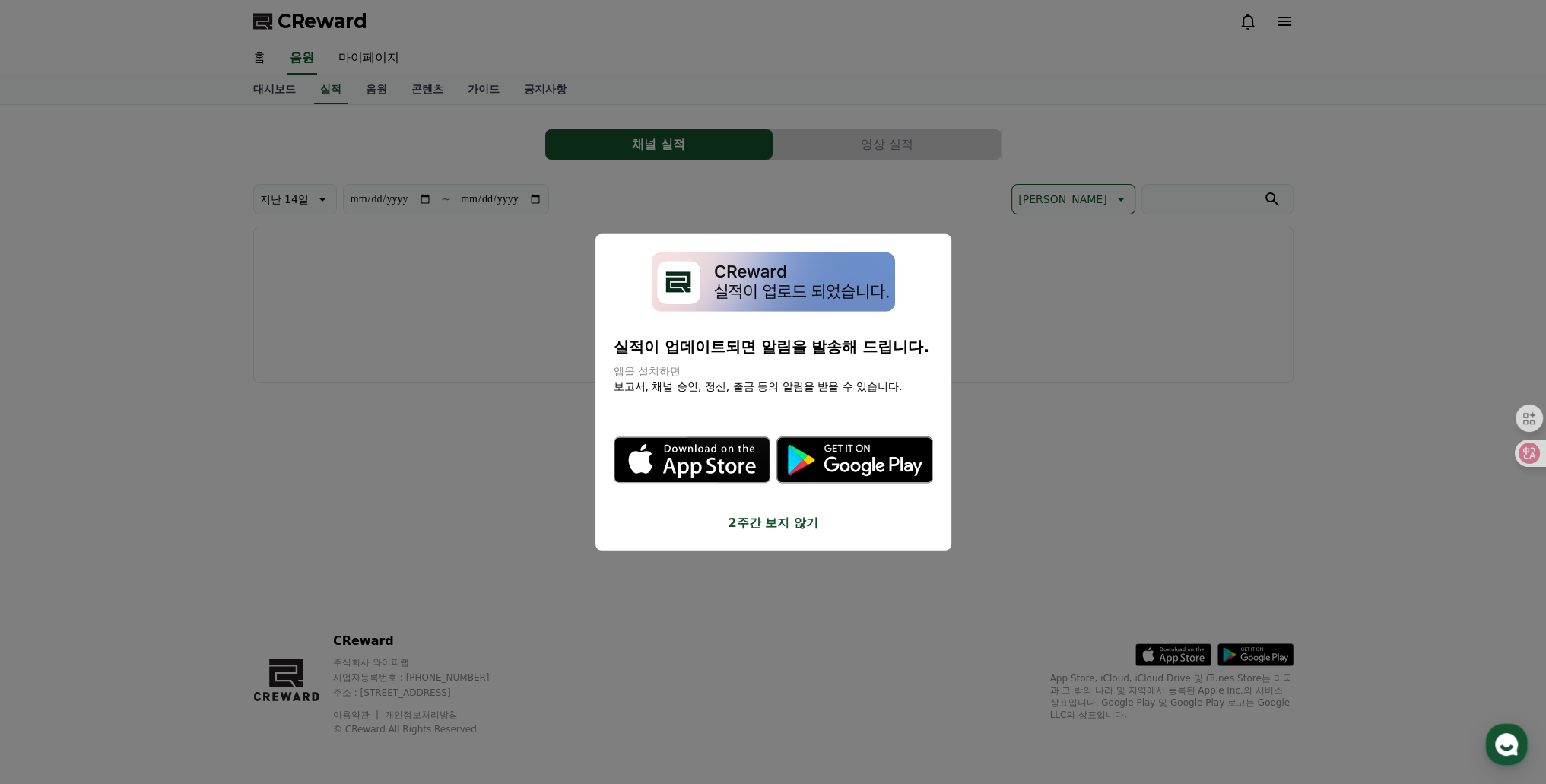
click at [283, 86] on button "close modal" at bounding box center [773, 392] width 1546 height 784
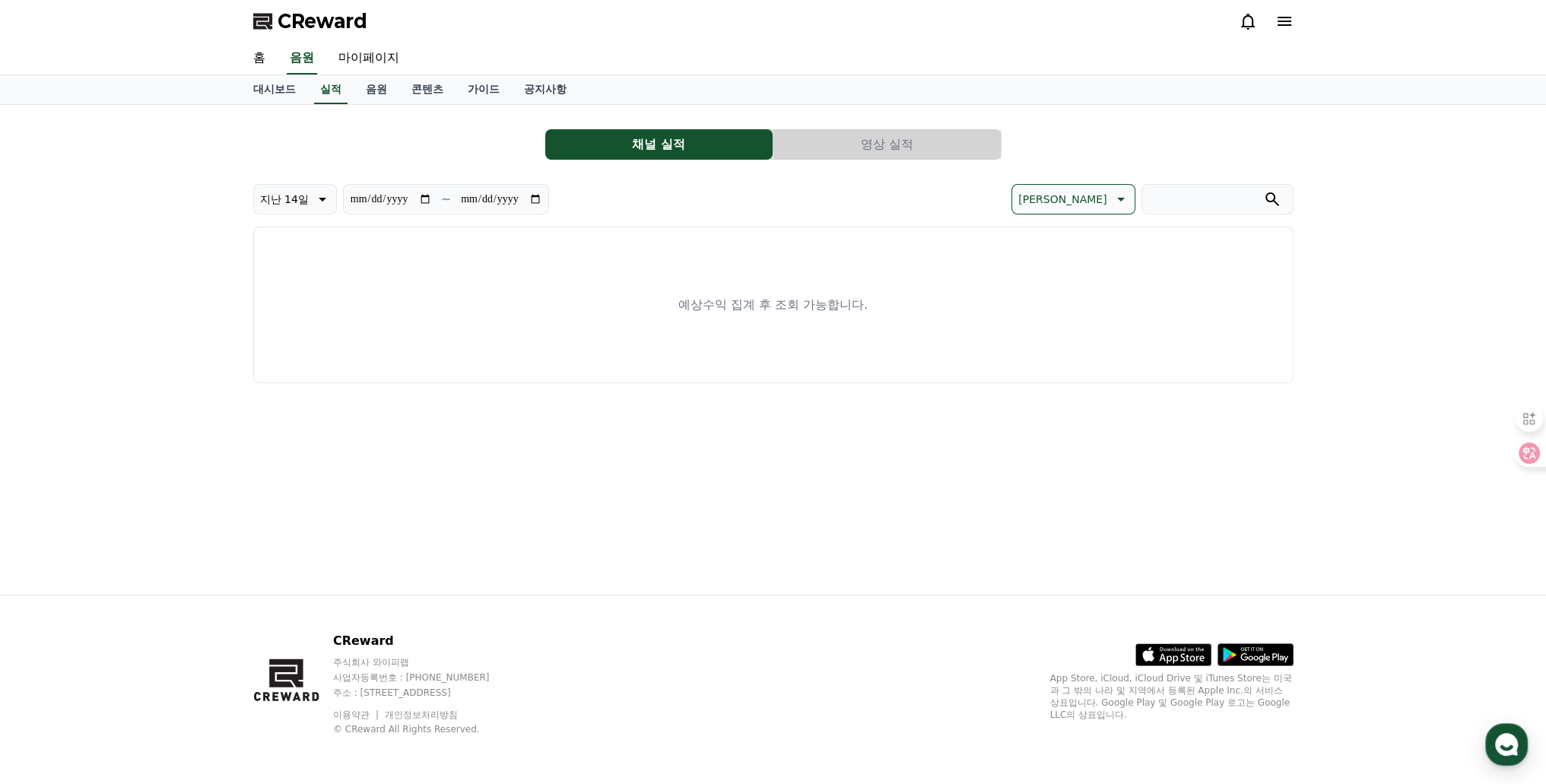
click at [283, 86] on link "대시보드" at bounding box center [274, 90] width 67 height 29
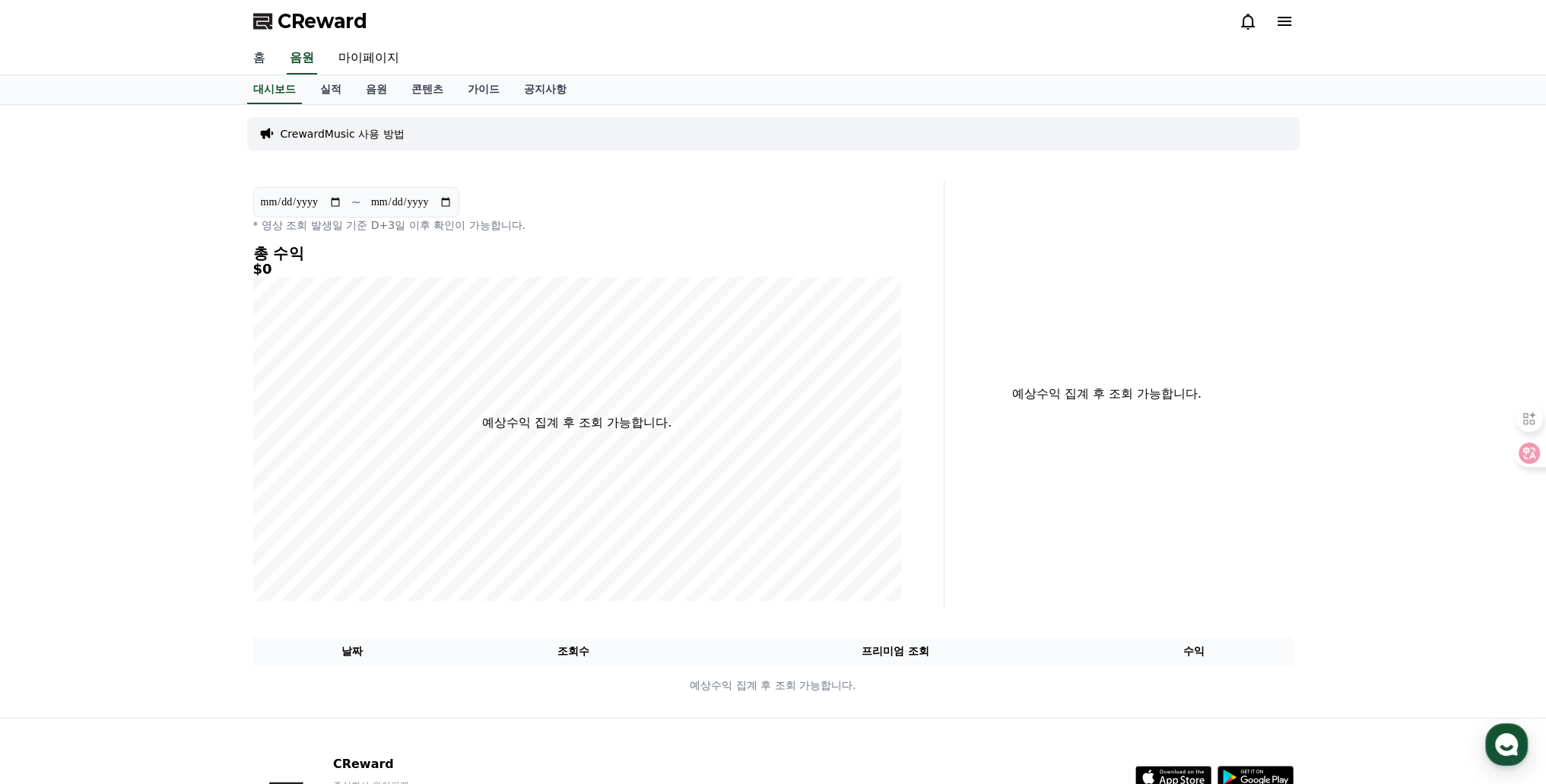
click at [266, 66] on link "홈" at bounding box center [259, 59] width 36 height 32
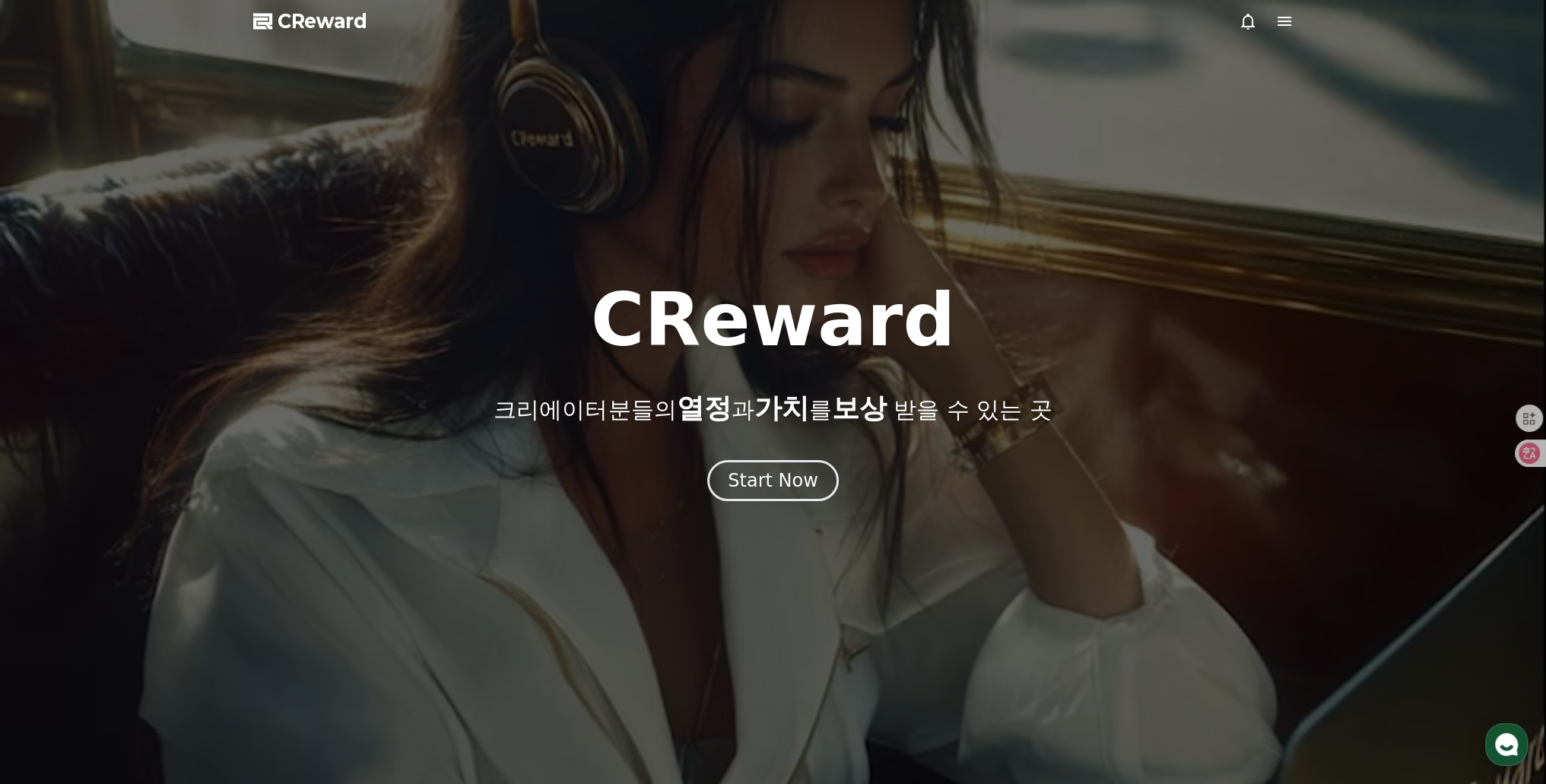
click at [1290, 28] on icon at bounding box center [1284, 21] width 19 height 19
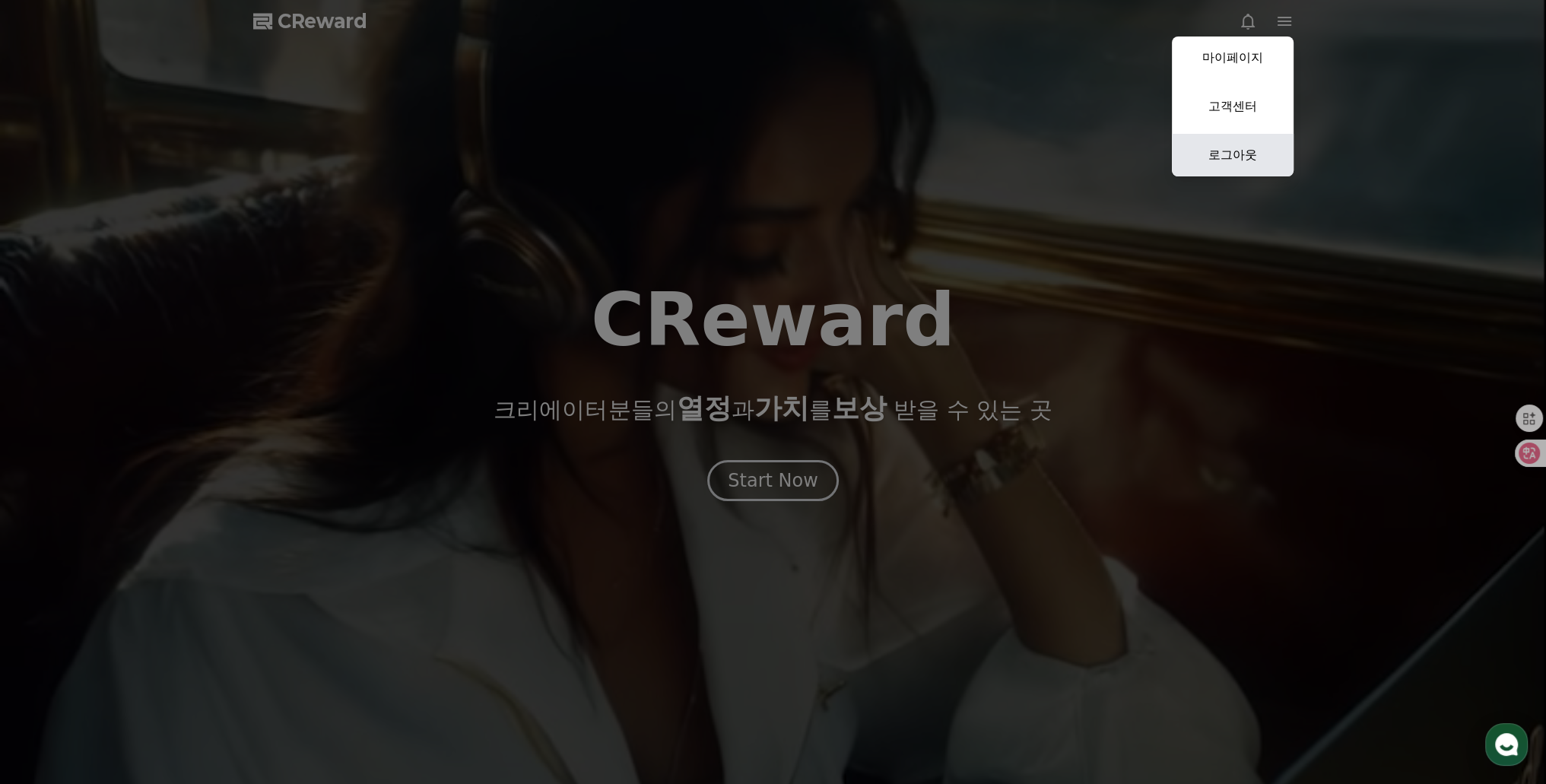
click at [1226, 160] on link "로그아웃" at bounding box center [1232, 156] width 122 height 43
